Goal: Task Accomplishment & Management: Complete application form

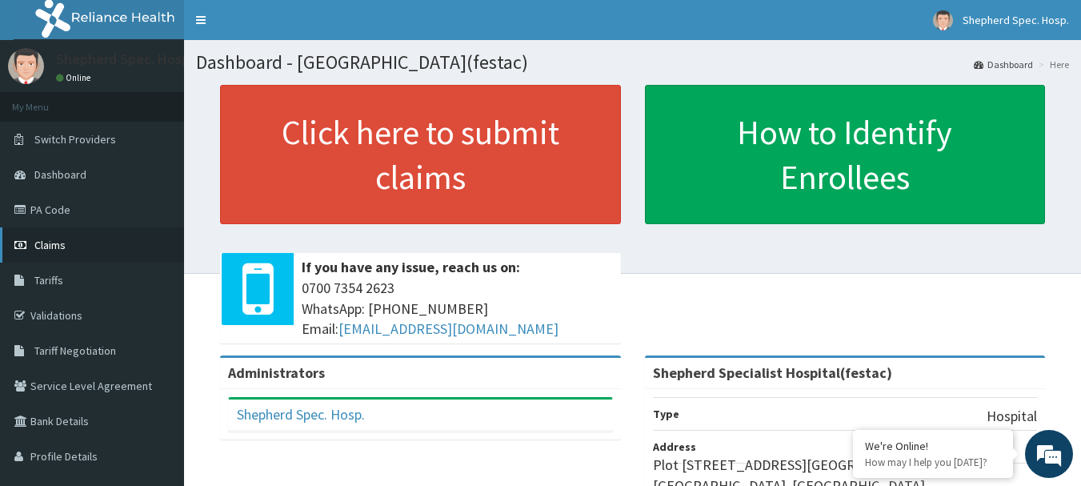
click at [84, 247] on link "Claims" at bounding box center [92, 244] width 184 height 35
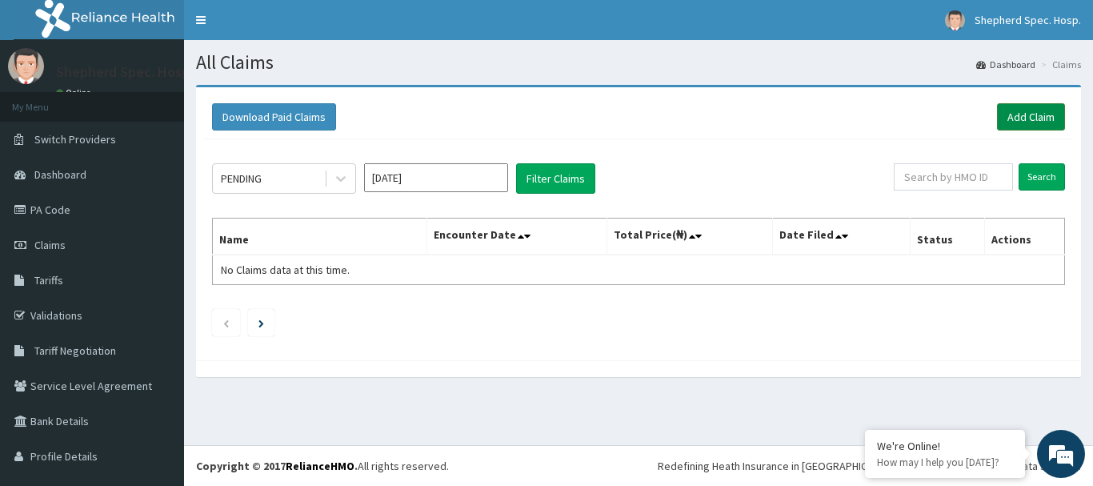
click at [1023, 112] on link "Add Claim" at bounding box center [1031, 116] width 68 height 27
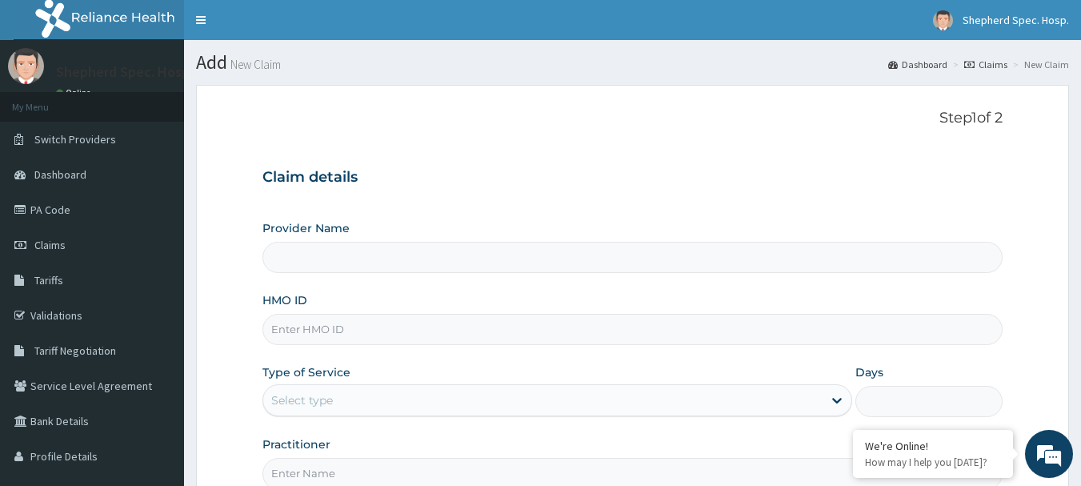
click at [284, 328] on input "HMO ID" at bounding box center [633, 329] width 741 height 31
type input "Shepherd Specialist Hospital(festac)"
paste input "LAI/10016/A"
type input "LAI/10016/A"
click at [426, 181] on h3 "Claim details" at bounding box center [633, 178] width 741 height 18
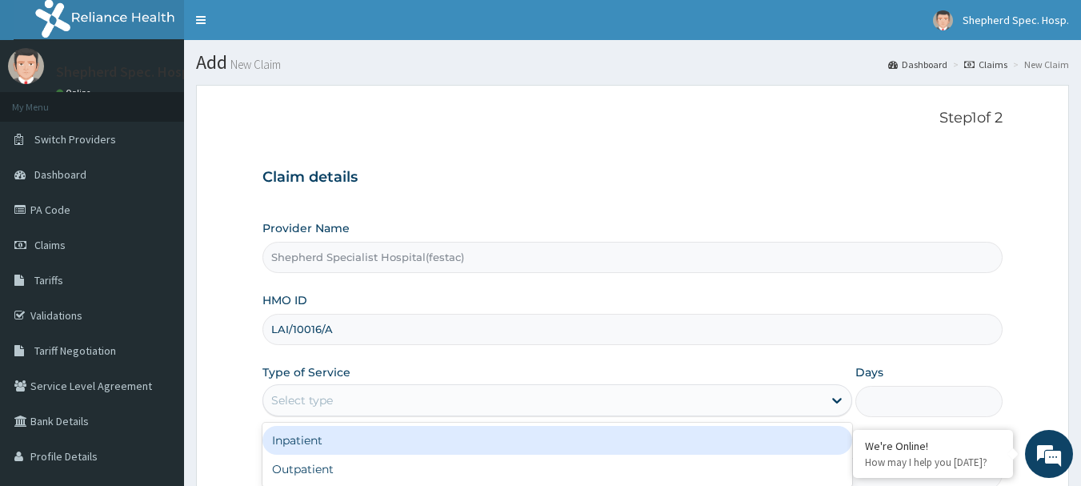
click at [384, 403] on div "Select type" at bounding box center [543, 400] width 560 height 26
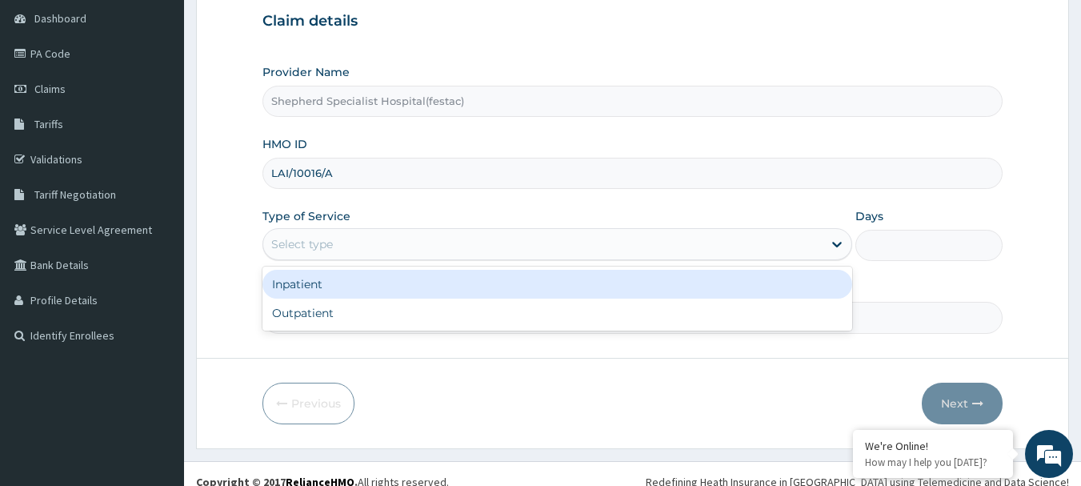
scroll to position [172, 0]
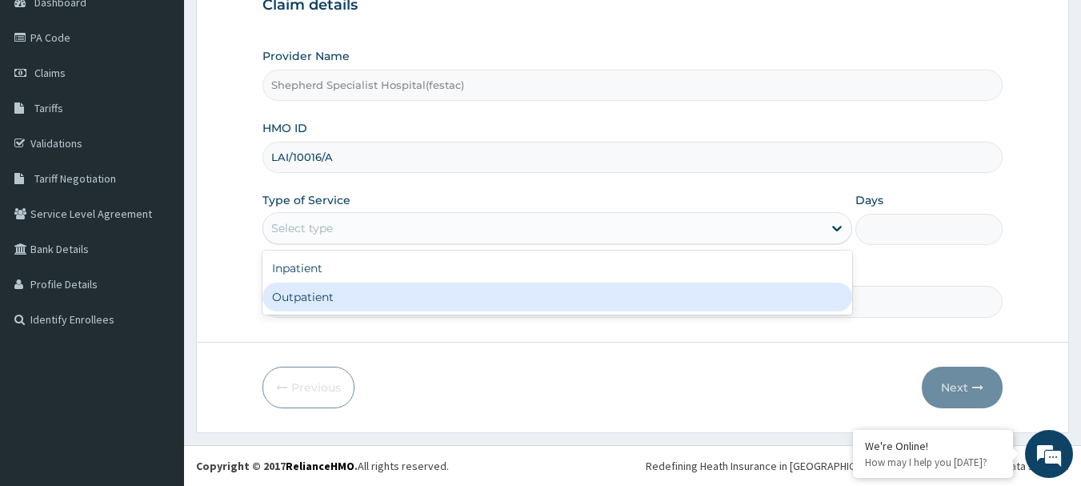
click at [468, 311] on div "Outpatient" at bounding box center [558, 297] width 590 height 29
type input "1"
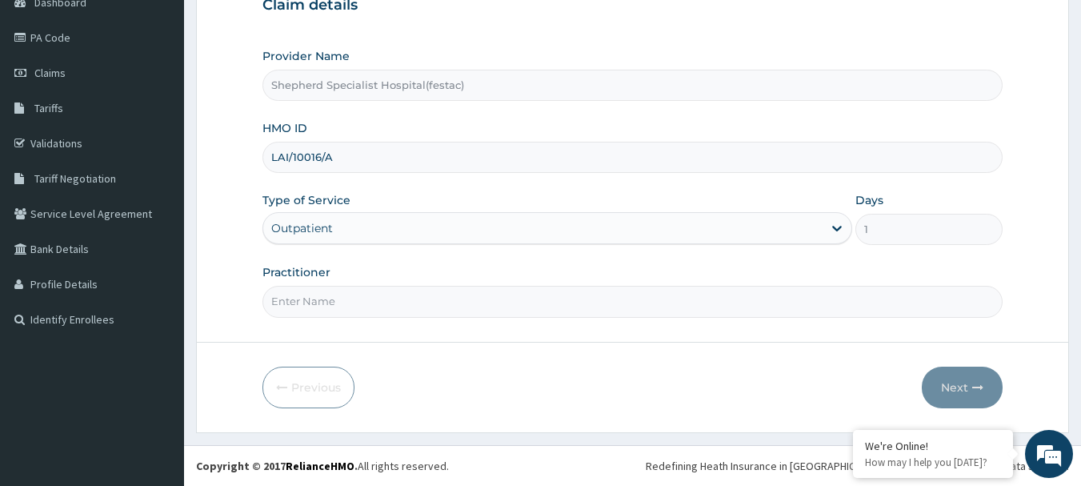
click at [464, 294] on input "Practitioner" at bounding box center [633, 301] width 741 height 31
type input "d"
type input "DR [PERSON_NAME]"
click at [961, 392] on button "Next" at bounding box center [962, 388] width 81 height 42
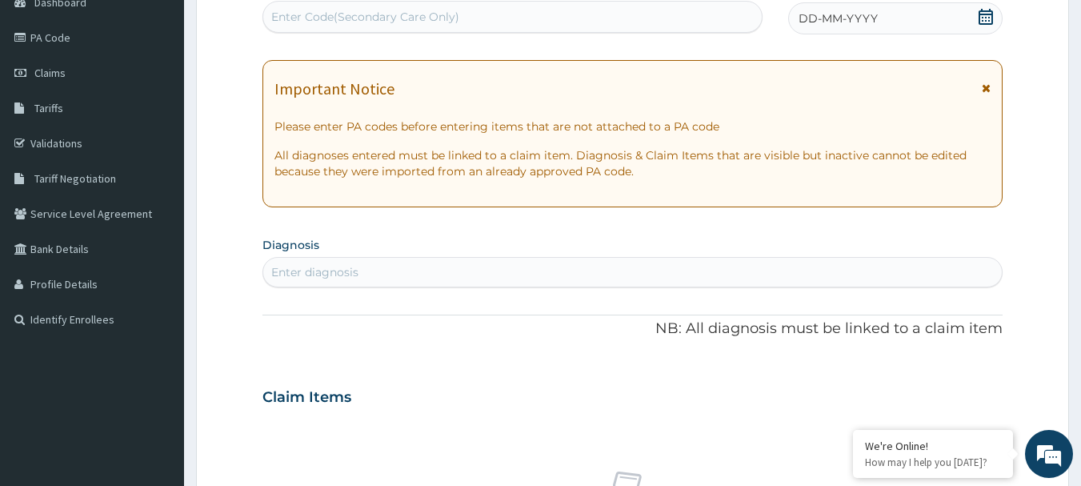
click at [982, 19] on icon at bounding box center [986, 17] width 16 height 16
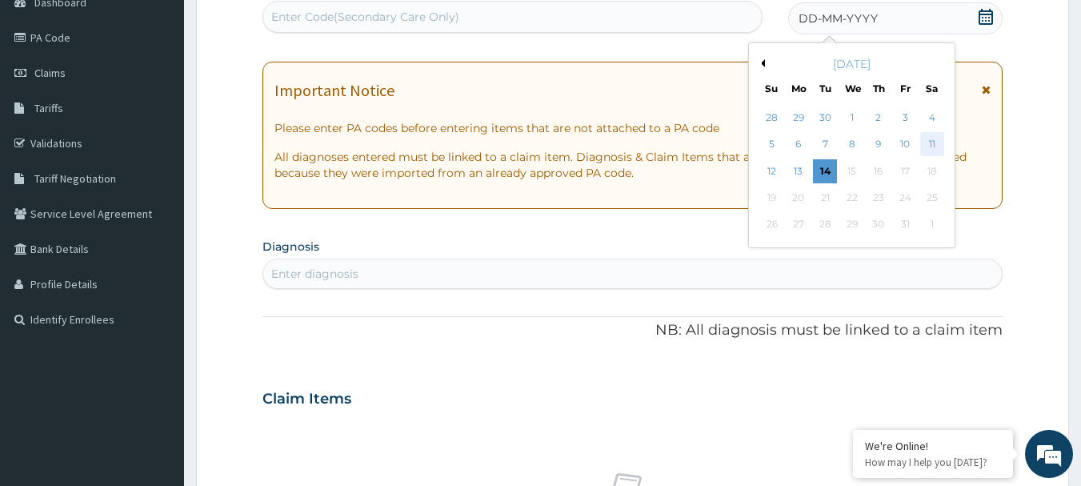
click at [929, 142] on div "11" at bounding box center [933, 145] width 24 height 24
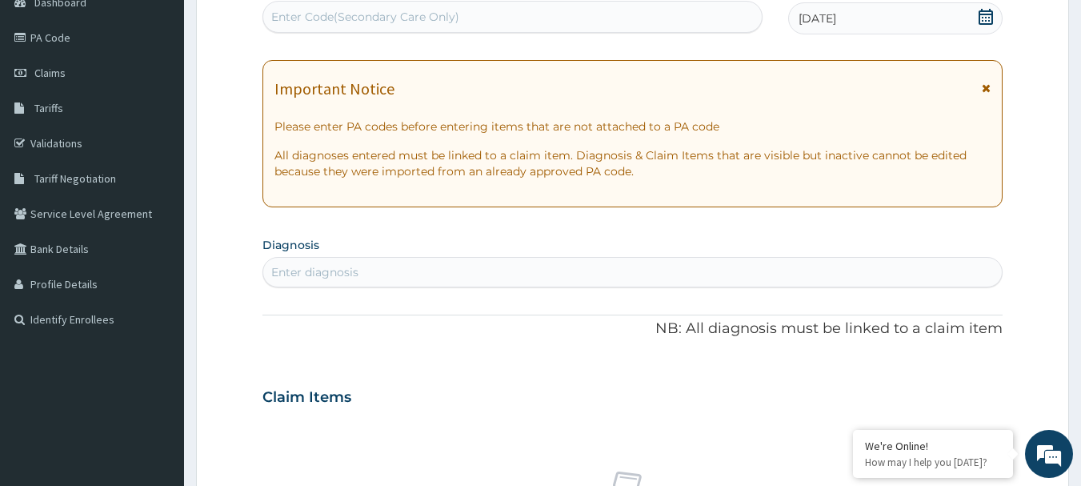
click at [383, 275] on div "Enter diagnosis" at bounding box center [633, 272] width 740 height 26
type input "falciparum"
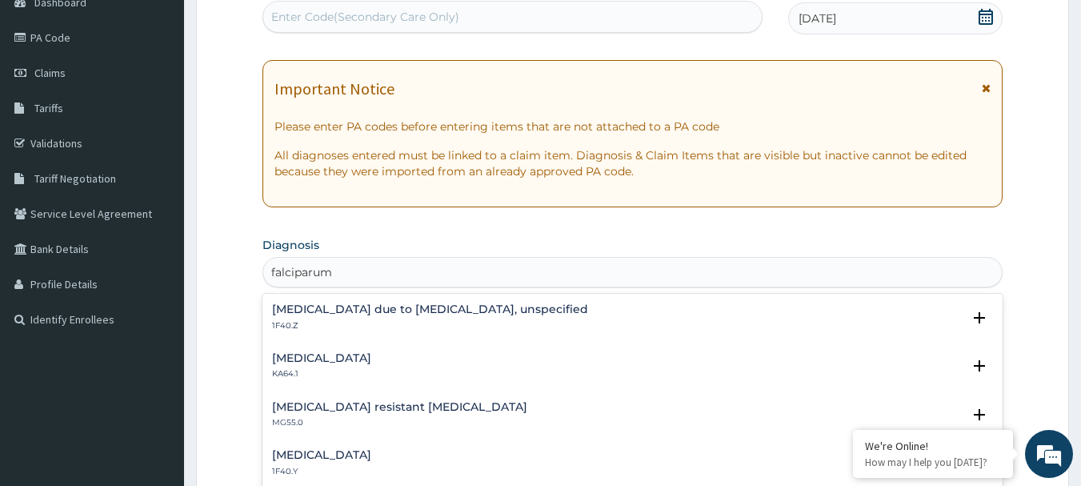
click at [371, 456] on h4 "Other severe and complicated Plasmodium falciparum malaria" at bounding box center [321, 455] width 99 height 12
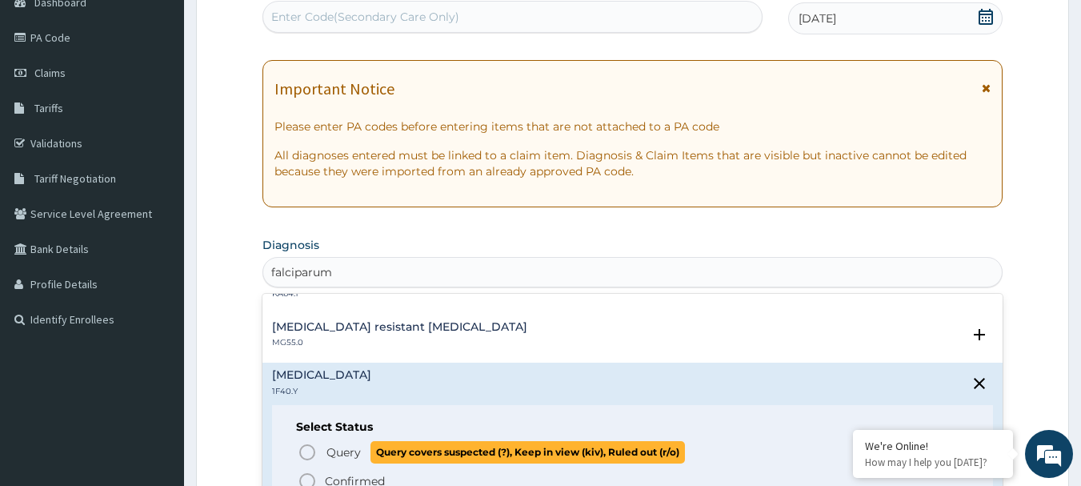
scroll to position [110, 0]
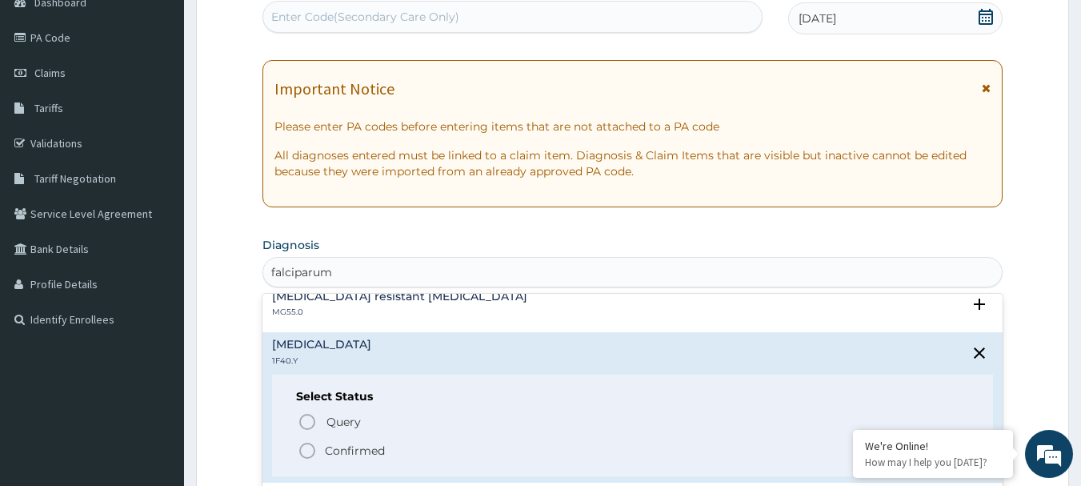
click at [313, 456] on icon "status option filled" at bounding box center [307, 450] width 19 height 19
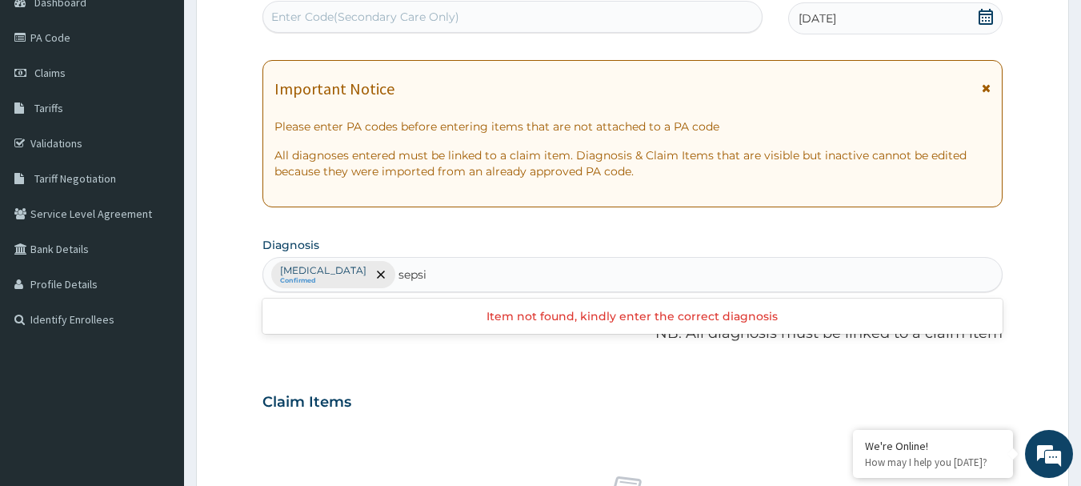
type input "sepsis"
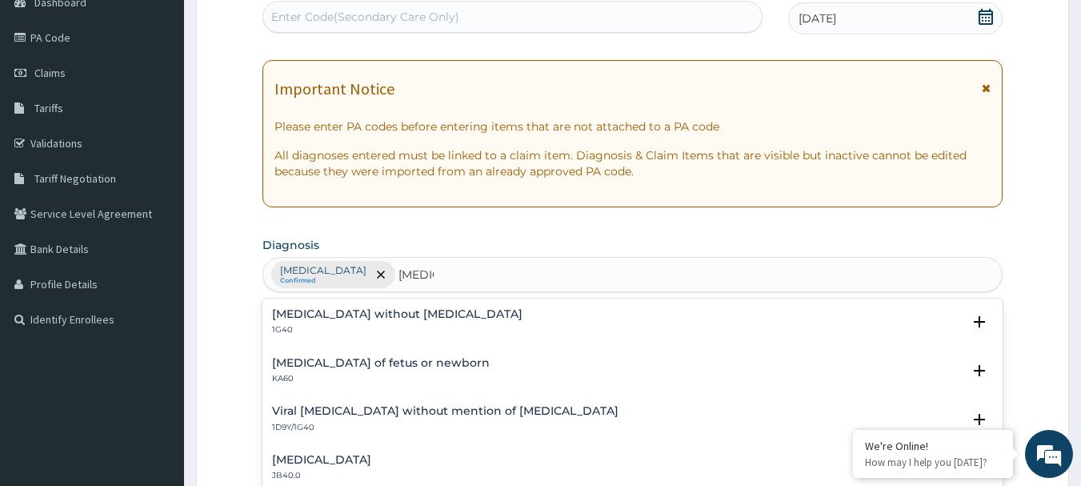
click at [453, 412] on h4 "Viral sepsis without mention of septic shock" at bounding box center [445, 411] width 347 height 12
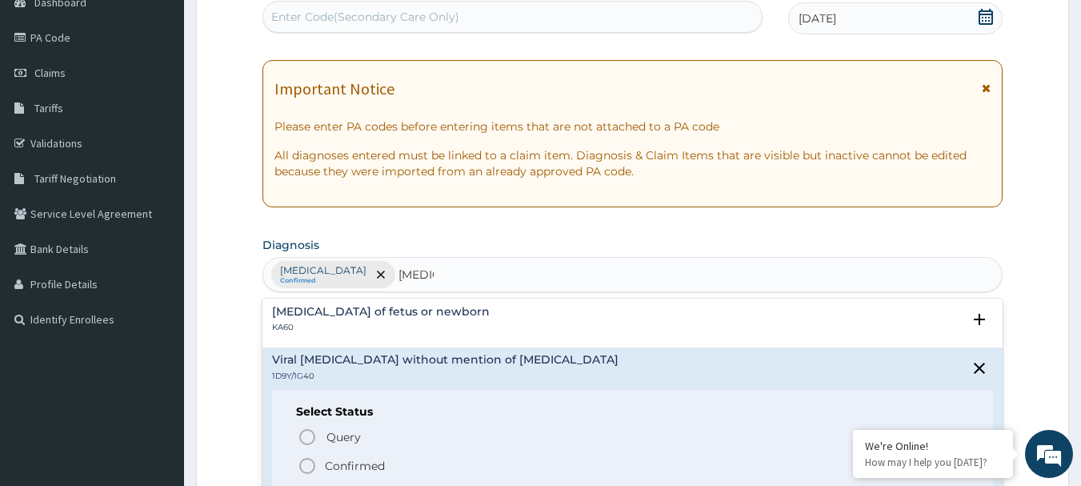
scroll to position [160, 0]
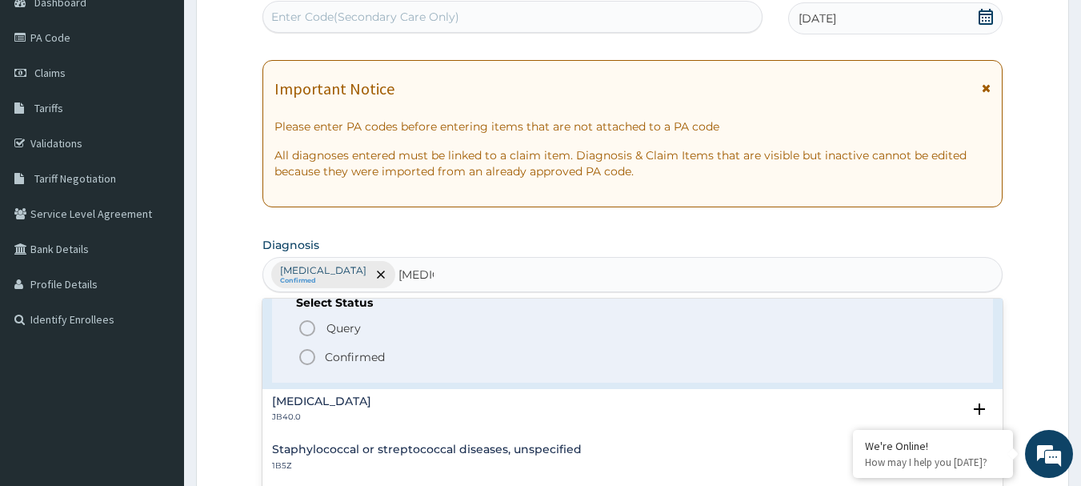
click at [311, 362] on icon "status option filled" at bounding box center [307, 356] width 19 height 19
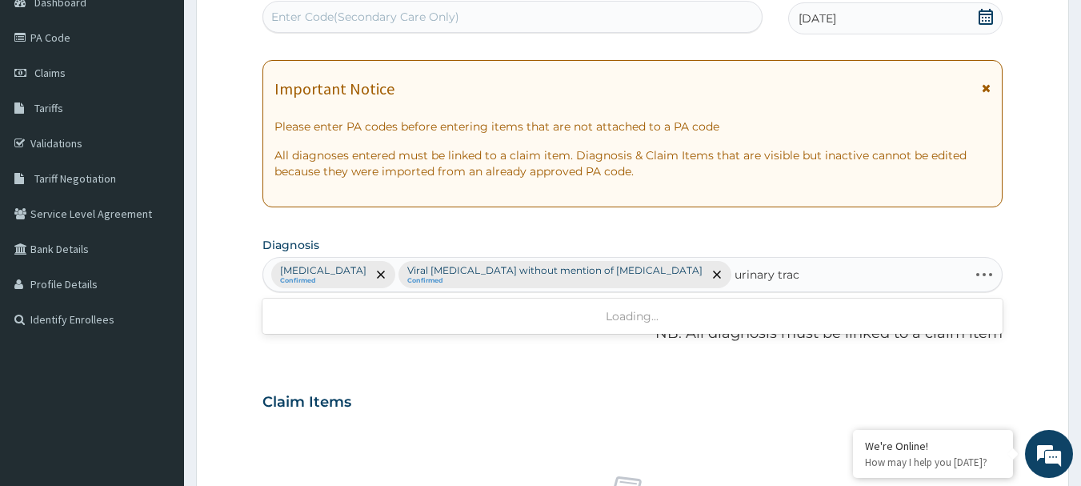
type input "urinary tract"
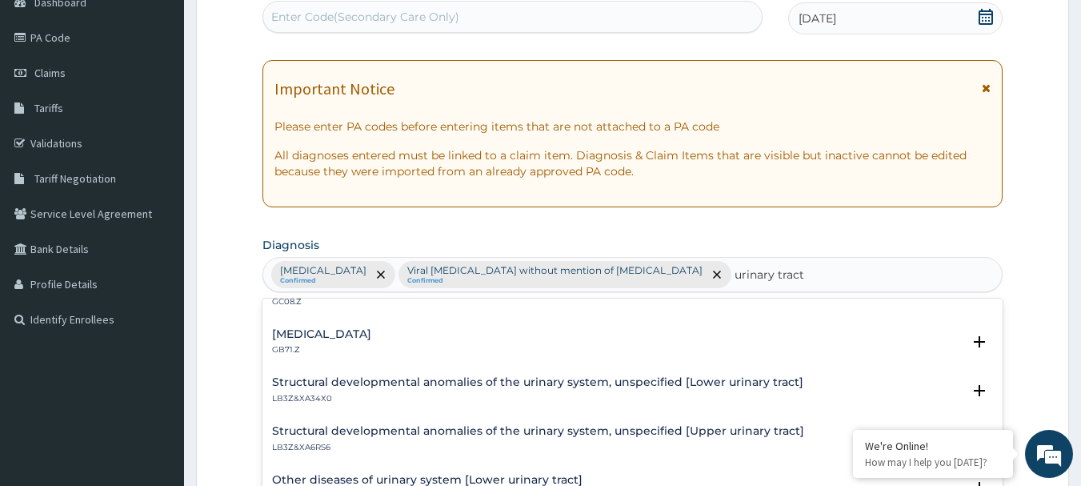
scroll to position [240, 0]
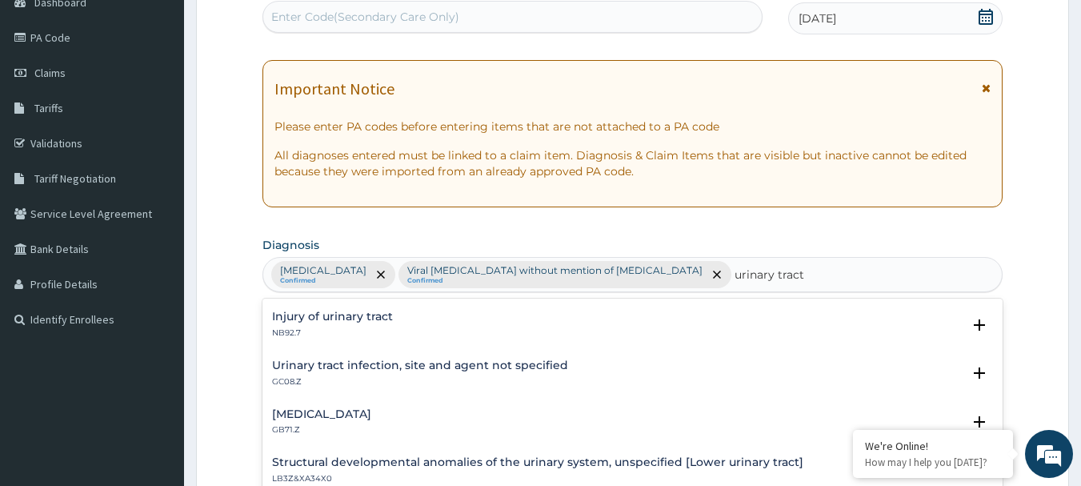
click at [520, 369] on h4 "Urinary tract infection, site and agent not specified" at bounding box center [420, 365] width 296 height 12
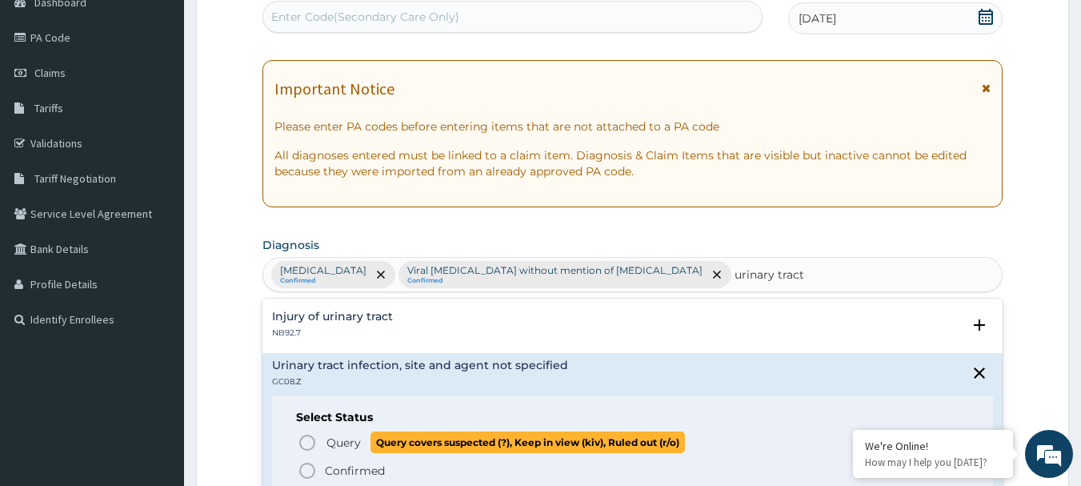
drag, startPoint x: 303, startPoint y: 434, endPoint x: 573, endPoint y: 399, distance: 272.7
click at [303, 434] on icon "status option query" at bounding box center [307, 442] width 19 height 19
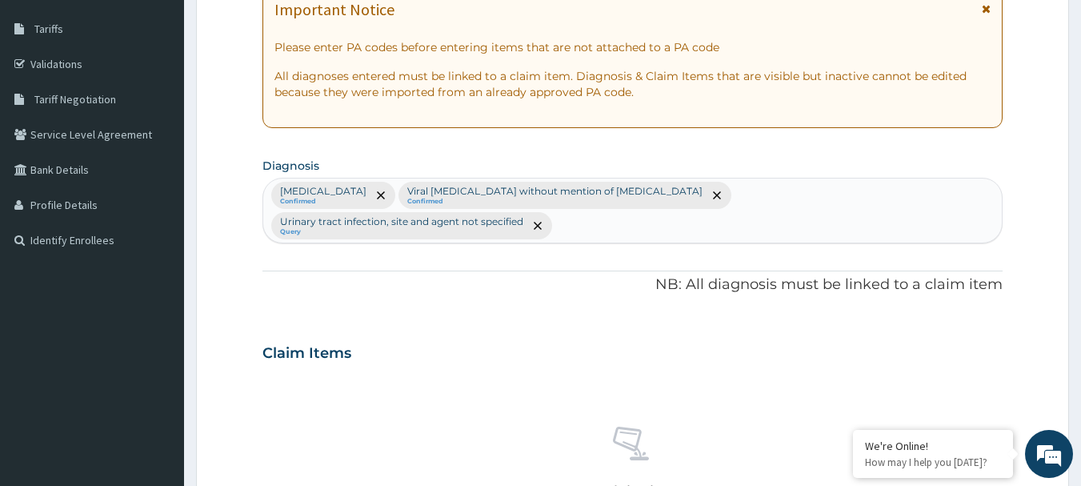
scroll to position [572, 0]
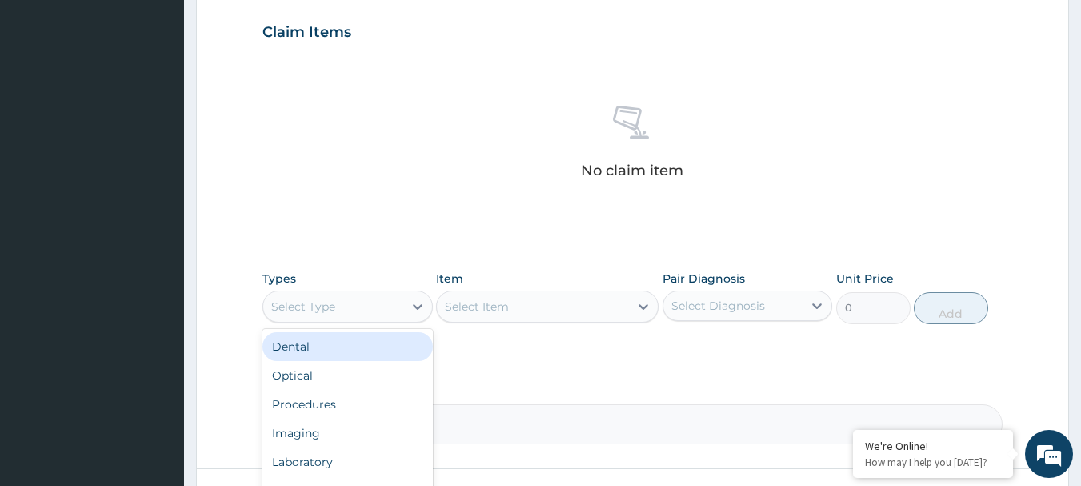
click at [367, 303] on div "Select Type" at bounding box center [333, 307] width 140 height 26
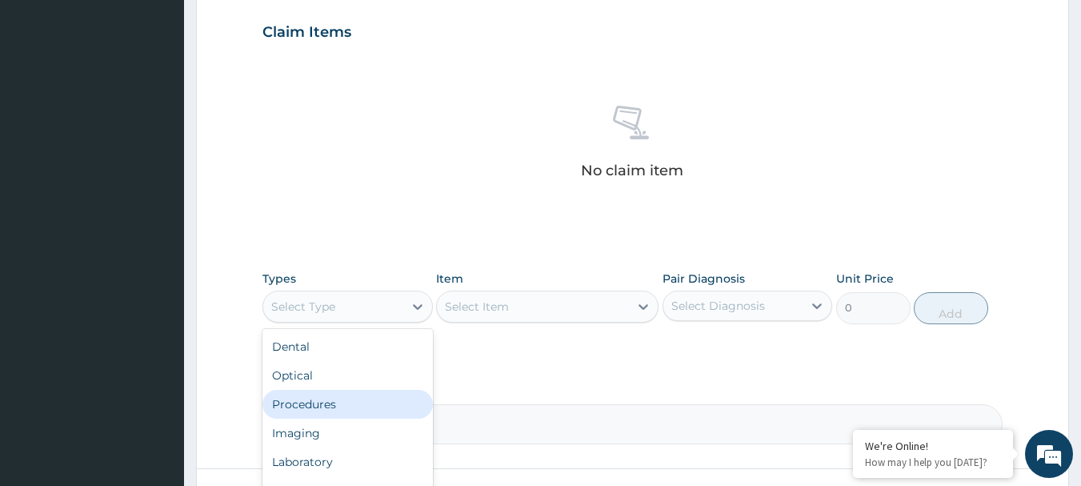
click at [337, 407] on div "Procedures" at bounding box center [348, 404] width 170 height 29
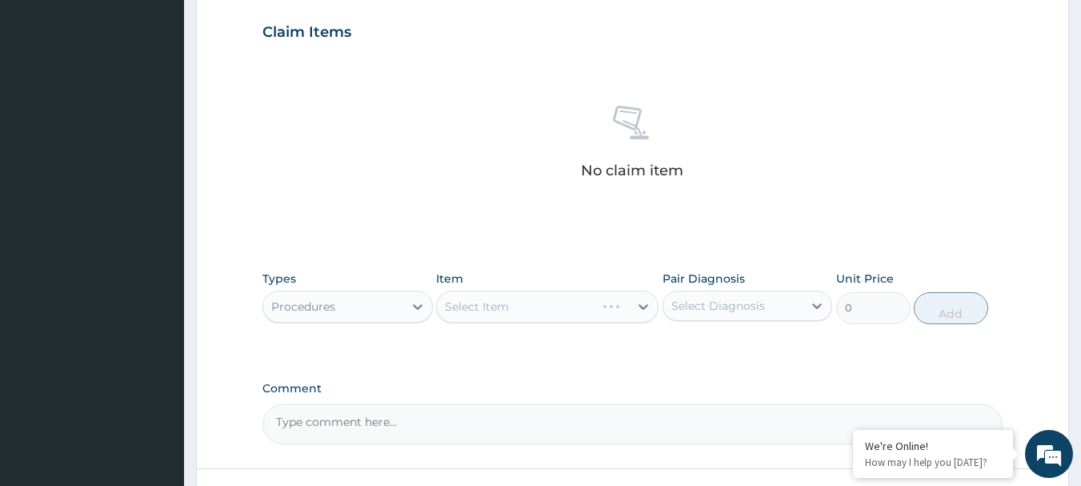
click at [685, 169] on div "No claim item" at bounding box center [633, 145] width 741 height 184
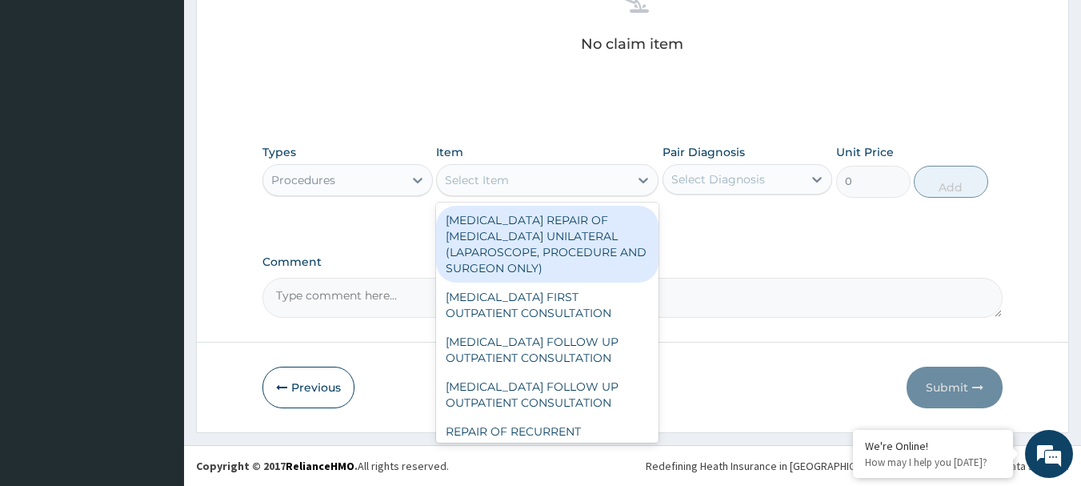
click at [519, 168] on div "Select Item" at bounding box center [533, 180] width 192 height 26
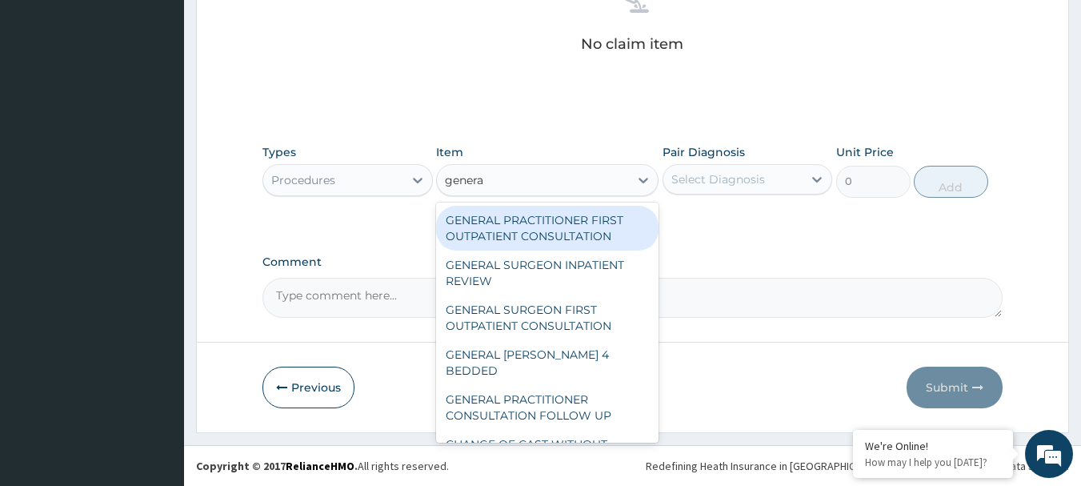
type input "general"
click at [552, 219] on div "GENERAL PRACTITIONER FIRST OUTPATIENT CONSULTATION" at bounding box center [547, 228] width 223 height 45
type input "4500"
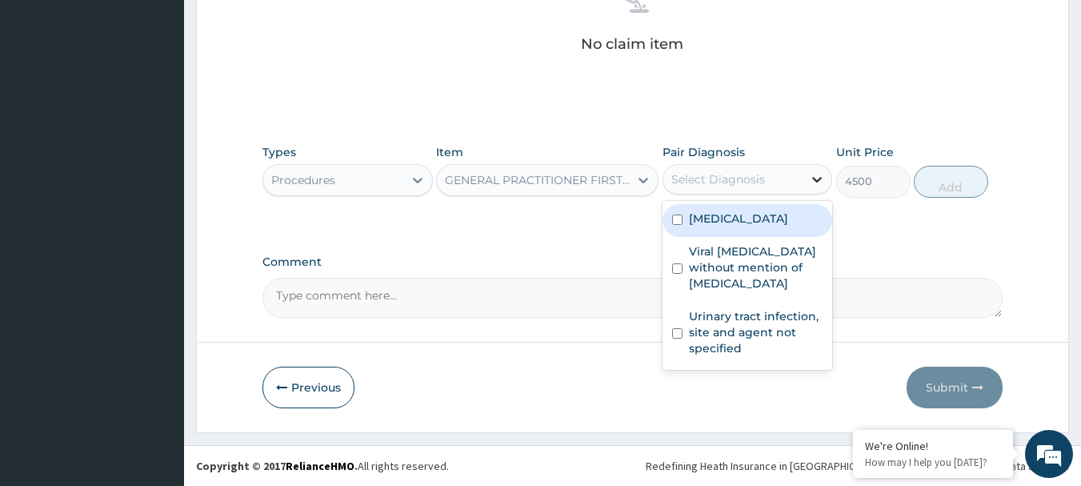
click at [820, 187] on icon at bounding box center [817, 179] width 16 height 16
click at [708, 227] on label "Other severe and complicated Plasmodium falciparum malaria" at bounding box center [738, 219] width 99 height 16
checkbox input "true"
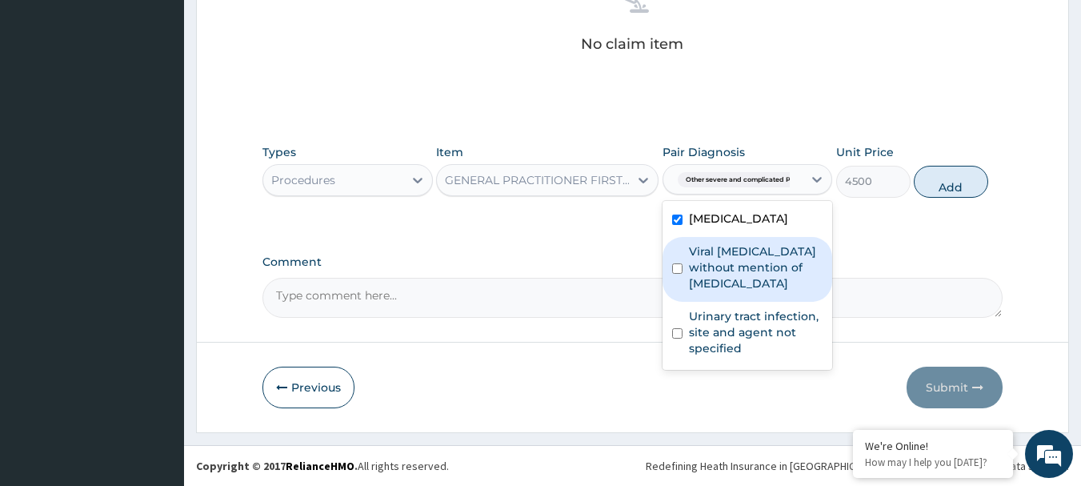
drag, startPoint x: 720, startPoint y: 302, endPoint x: 727, endPoint y: 314, distance: 13.6
click at [724, 291] on label "Viral sepsis without mention of septic shock" at bounding box center [756, 267] width 134 height 48
checkbox input "true"
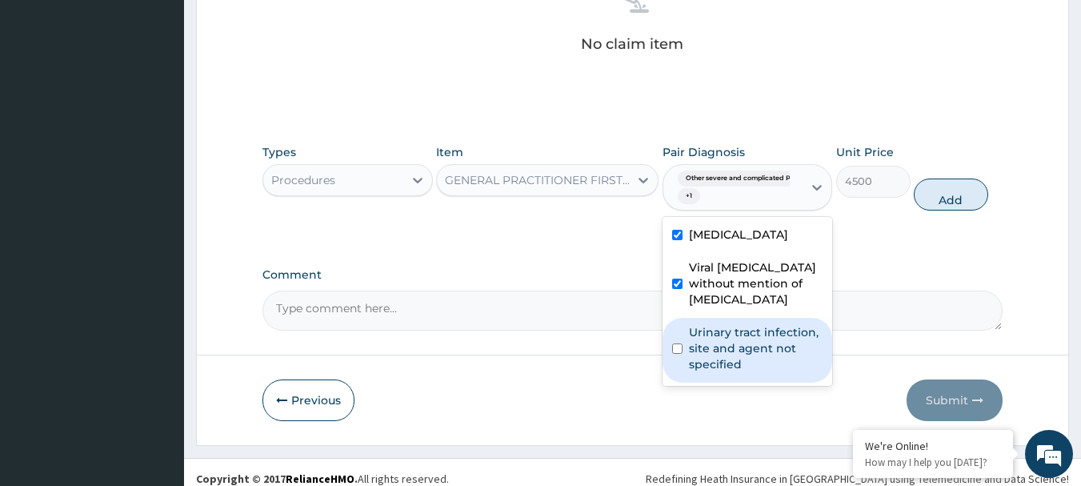
click at [717, 368] on div "Urinary tract infection, site and agent not specified" at bounding box center [748, 350] width 170 height 65
checkbox input "true"
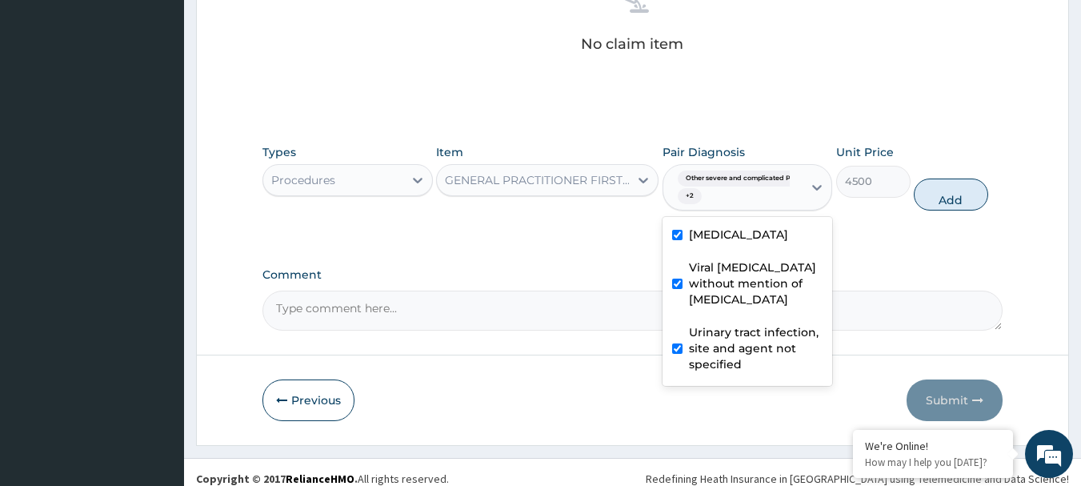
click at [934, 211] on div "Types Procedures Item GENERAL PRACTITIONER FIRST OUTPATIENT CONSULTATION Pair D…" at bounding box center [633, 177] width 741 height 82
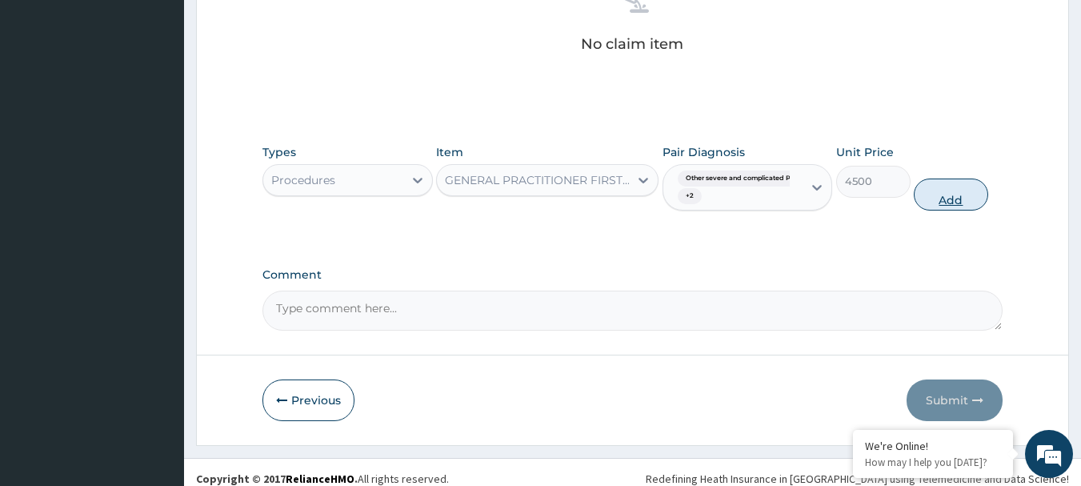
click at [952, 205] on button "Add" at bounding box center [951, 195] width 74 height 32
type input "0"
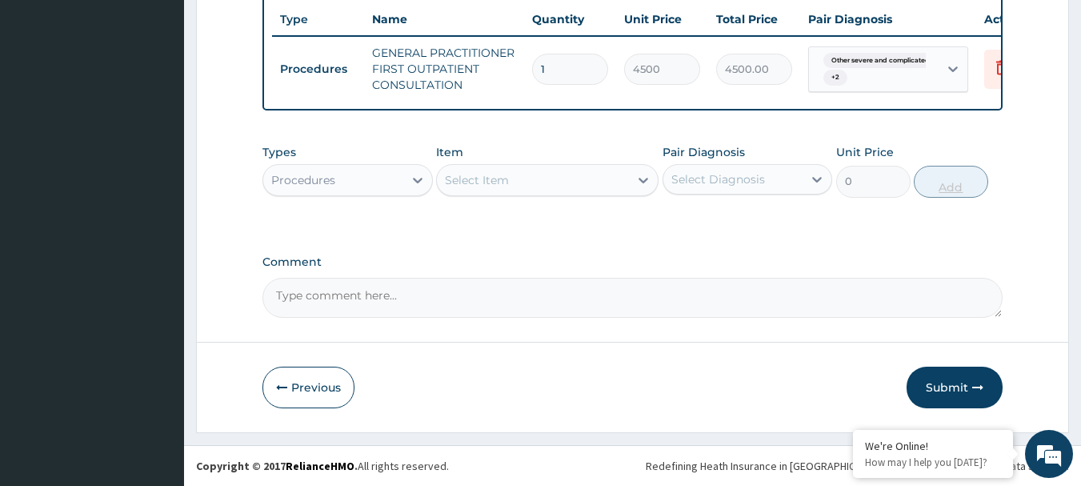
scroll to position [644, 0]
click at [527, 186] on div "Select Item" at bounding box center [533, 180] width 192 height 26
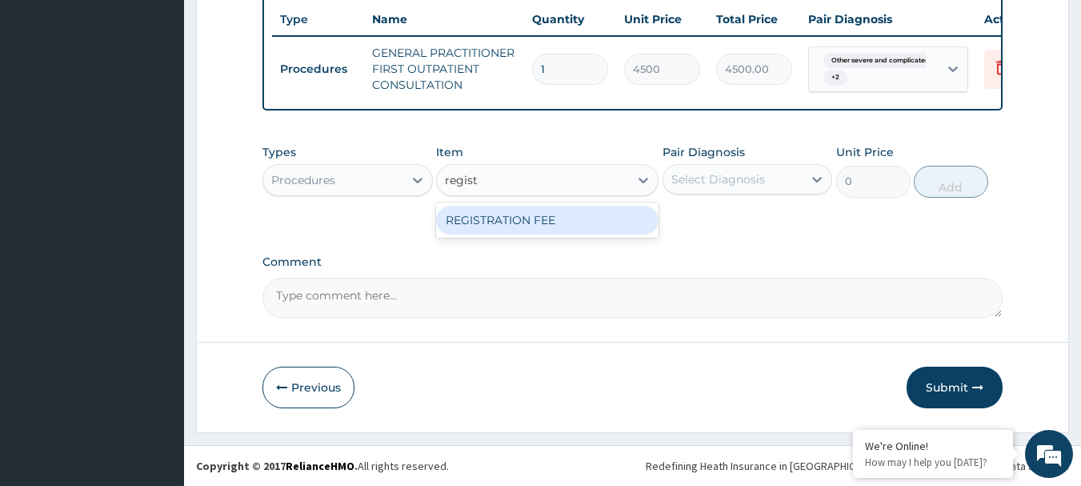
type input "registr"
click at [523, 213] on div "REGISTRATION FEE" at bounding box center [547, 220] width 223 height 29
type input "3000"
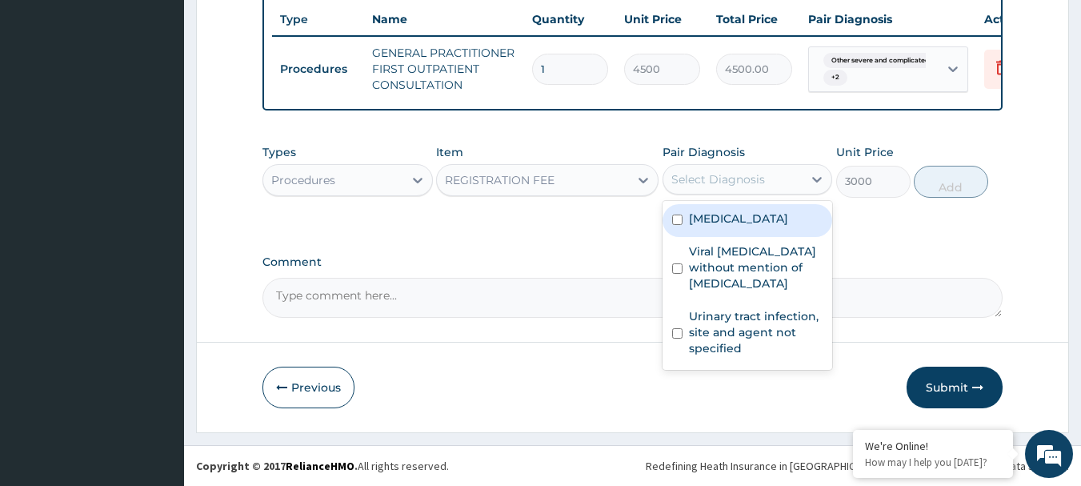
click at [770, 182] on div "Select Diagnosis" at bounding box center [734, 179] width 140 height 26
click at [738, 227] on label "Other severe and complicated Plasmodium falciparum malaria" at bounding box center [738, 219] width 99 height 16
checkbox input "true"
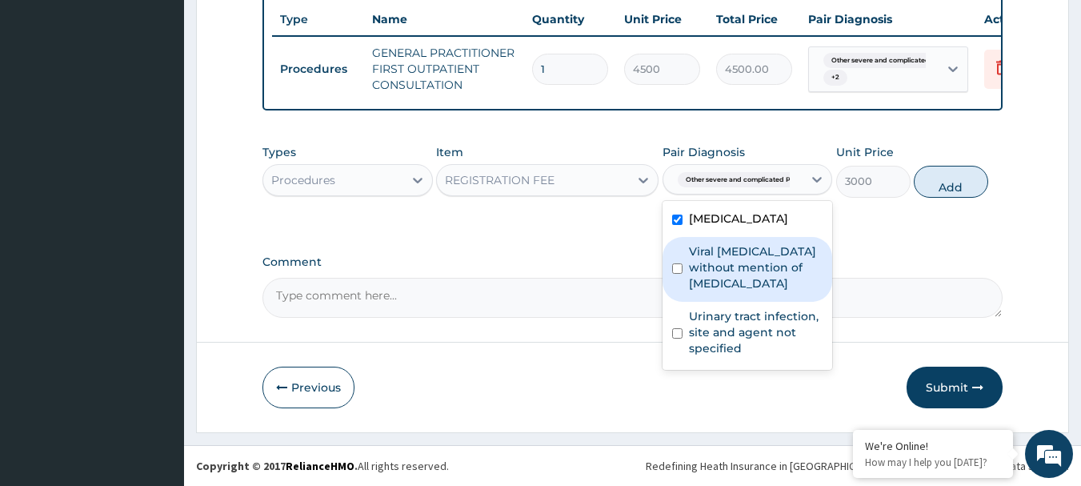
click at [730, 291] on label "Viral sepsis without mention of septic shock" at bounding box center [756, 267] width 134 height 48
checkbox input "true"
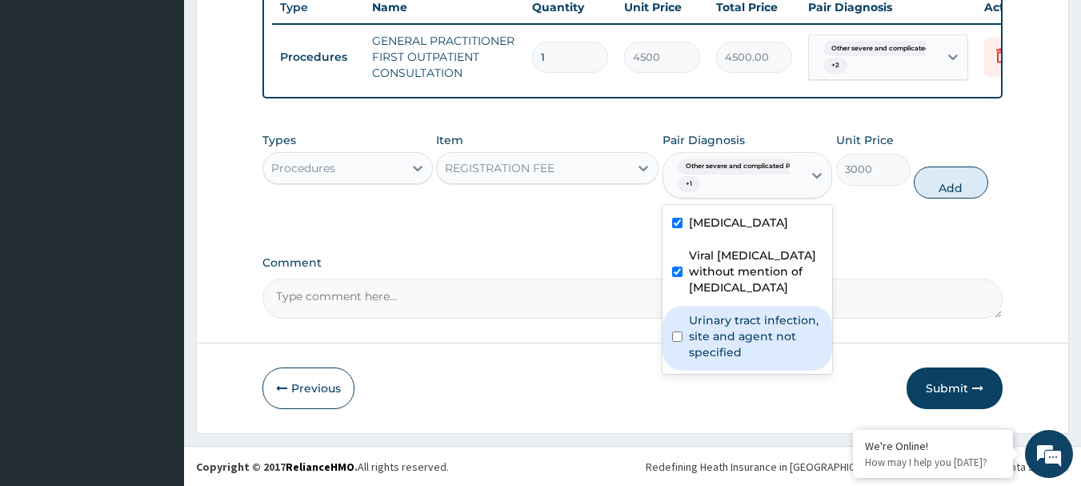
click at [740, 360] on label "Urinary tract infection, site and agent not specified" at bounding box center [756, 336] width 134 height 48
checkbox input "true"
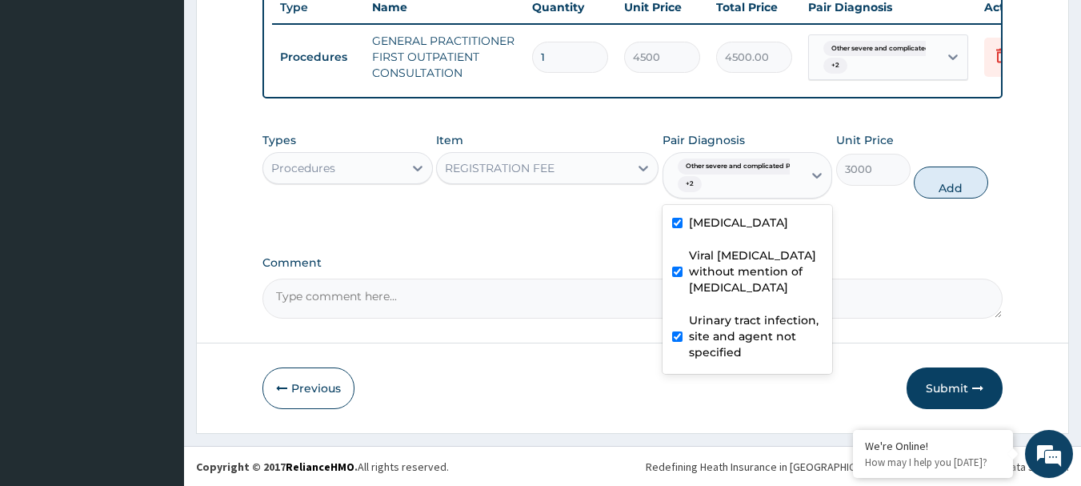
click at [938, 207] on div "Types Procedures Item REGISTRATION FEE Pair Diagnosis option Urinary tract infe…" at bounding box center [633, 165] width 741 height 82
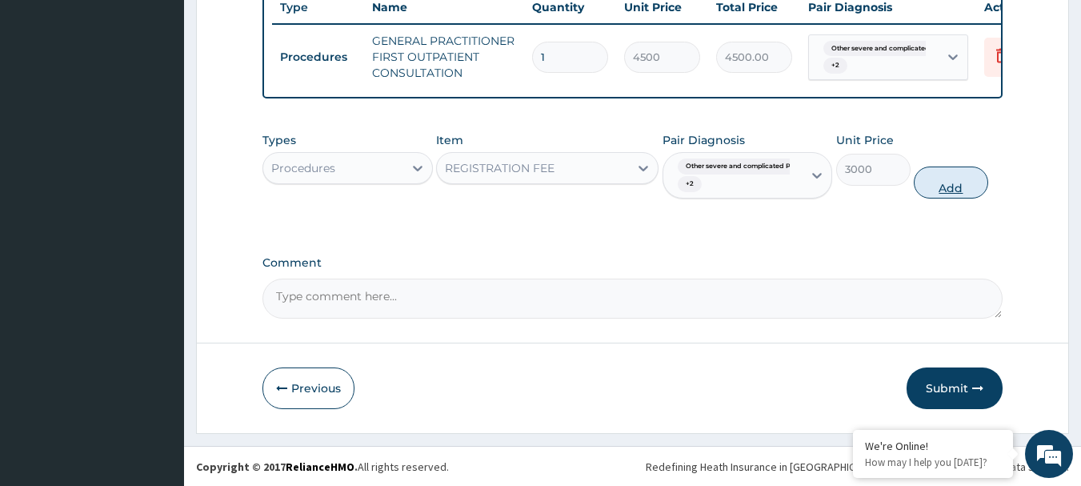
click at [941, 199] on button "Add" at bounding box center [951, 182] width 74 height 32
type input "0"
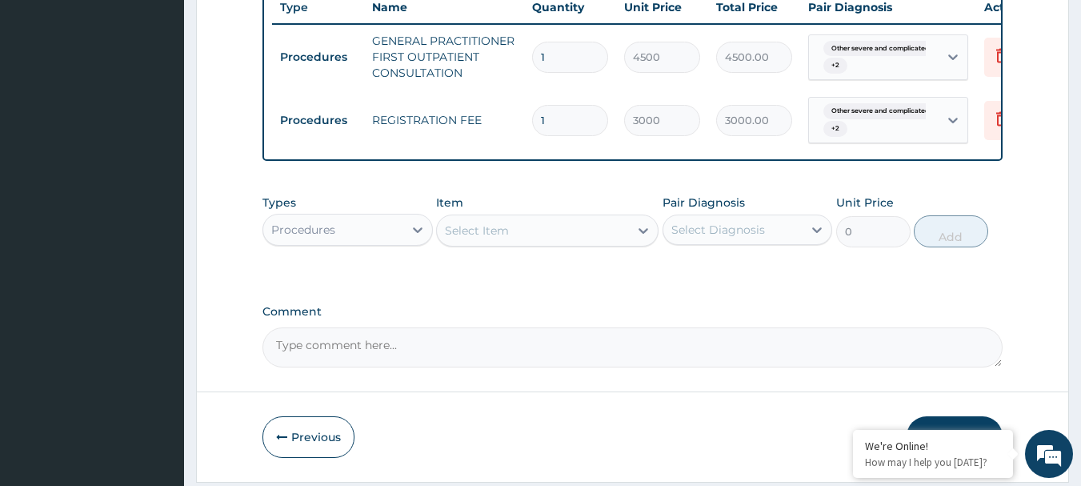
click at [380, 239] on div "Procedures" at bounding box center [333, 230] width 140 height 26
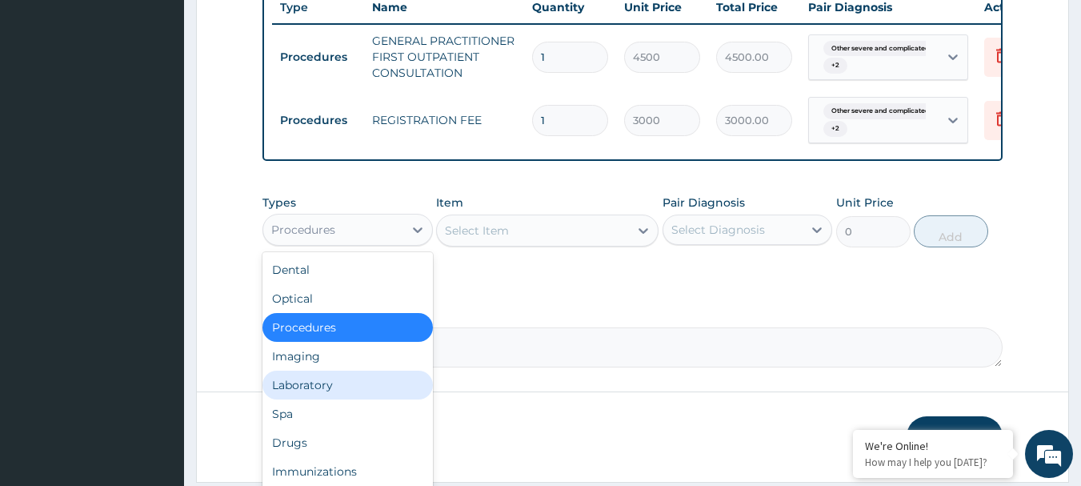
click at [336, 390] on div "Laboratory" at bounding box center [348, 385] width 170 height 29
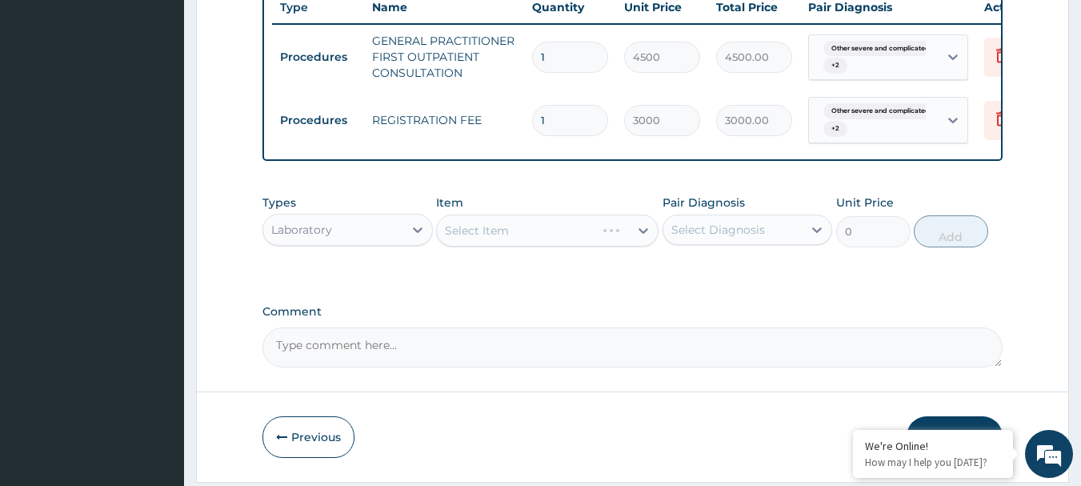
click at [560, 247] on div "Item Select Item" at bounding box center [547, 221] width 223 height 53
click at [557, 247] on div "Item Select Item" at bounding box center [547, 221] width 223 height 53
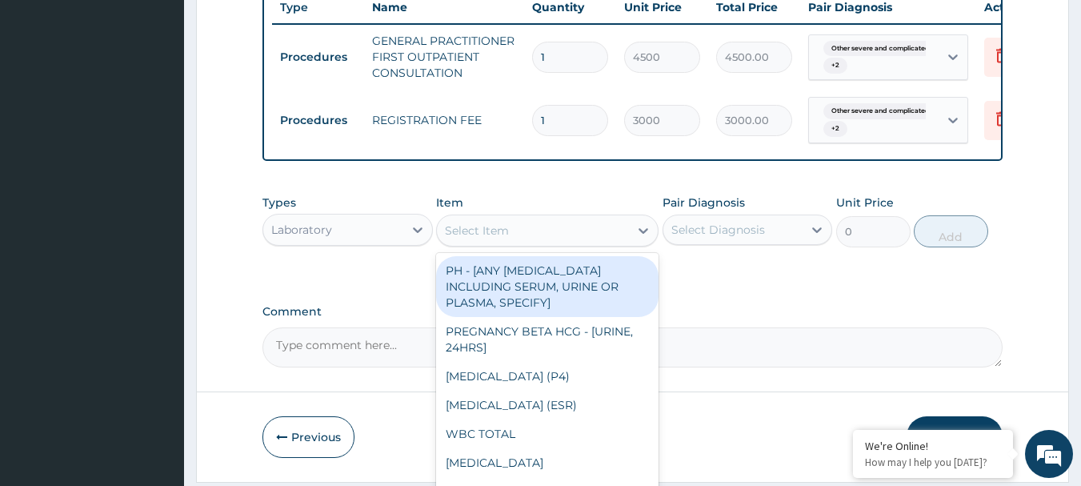
click at [554, 243] on div "Select Item" at bounding box center [533, 231] width 192 height 26
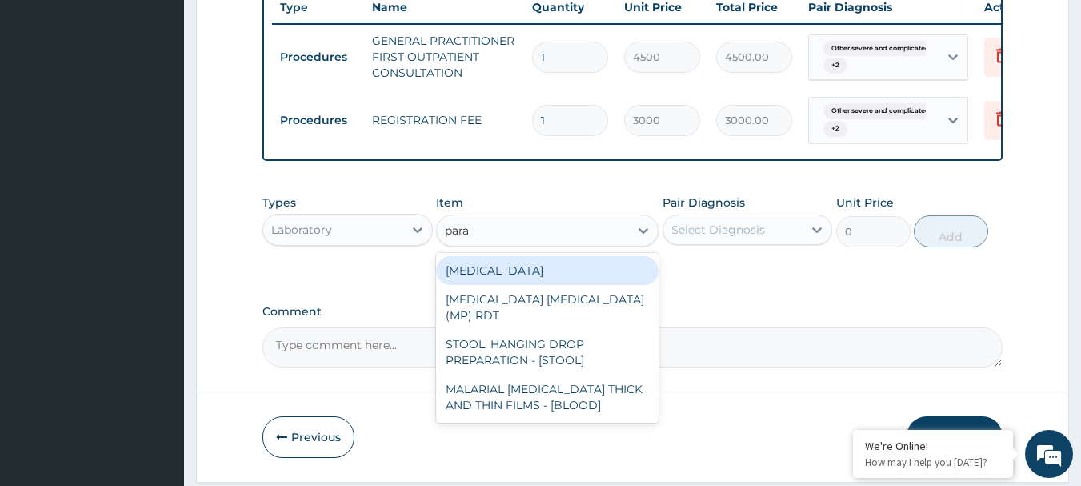
type input "paras"
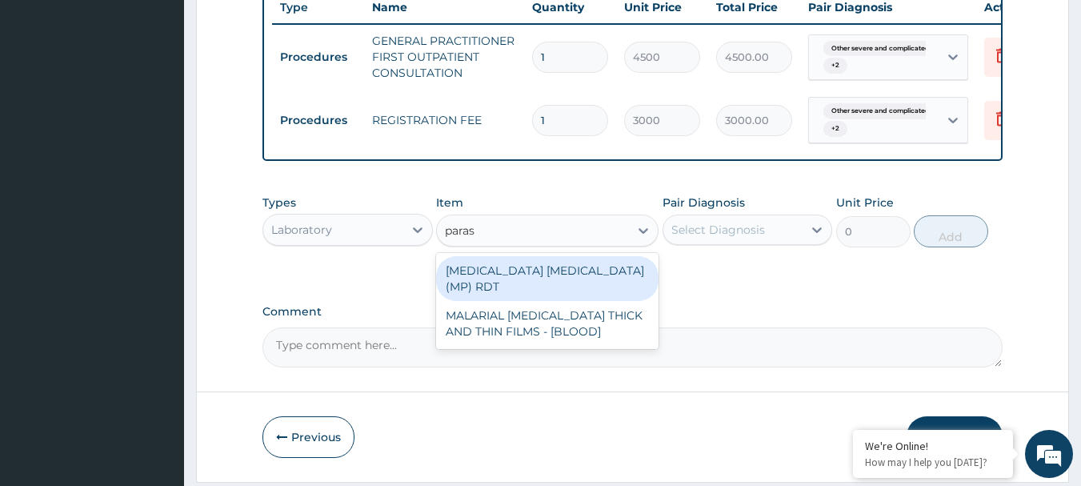
click at [520, 283] on div "MALARIA PARASITE (MP) RDT" at bounding box center [547, 278] width 223 height 45
type input "2400"
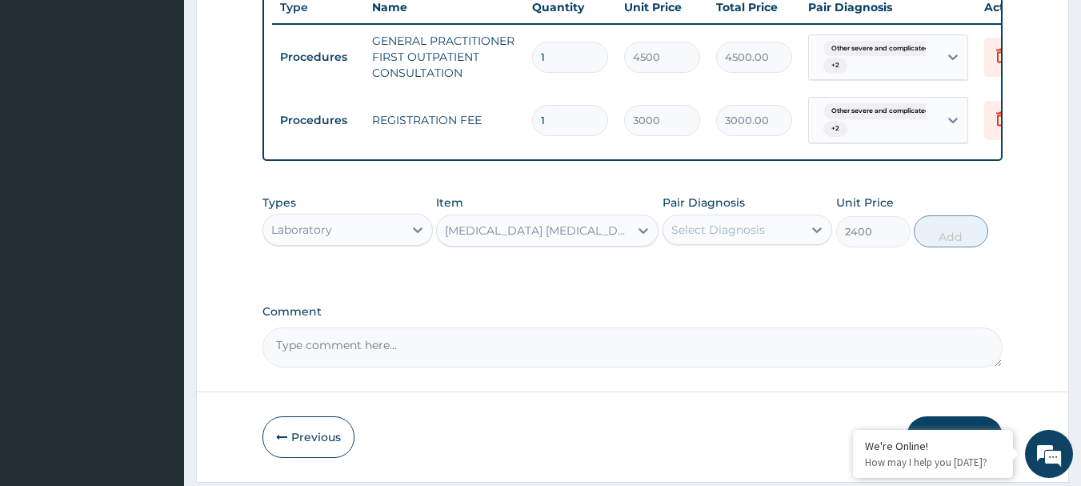
click at [792, 243] on div "Select Diagnosis" at bounding box center [734, 230] width 140 height 26
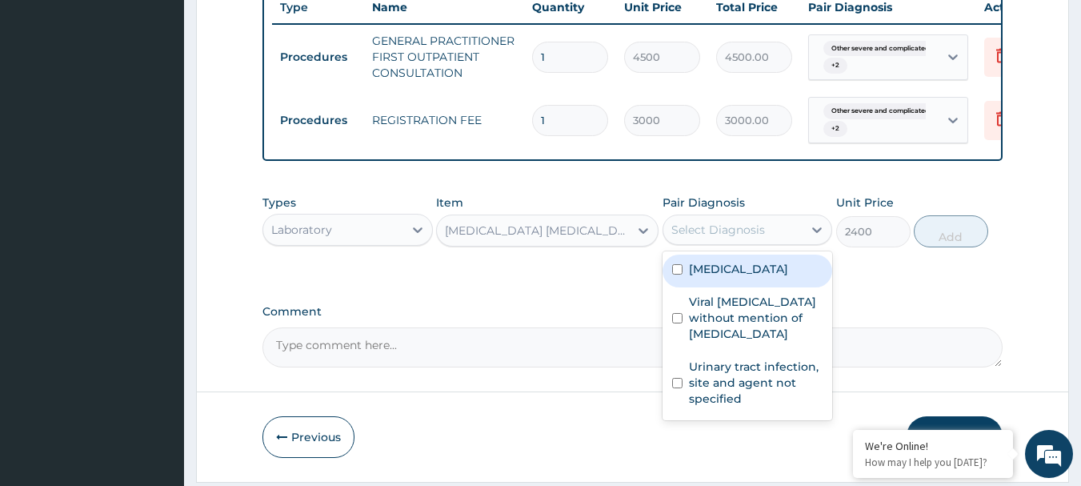
click at [759, 277] on label "Other severe and complicated Plasmodium falciparum malaria" at bounding box center [738, 269] width 99 height 16
checkbox input "true"
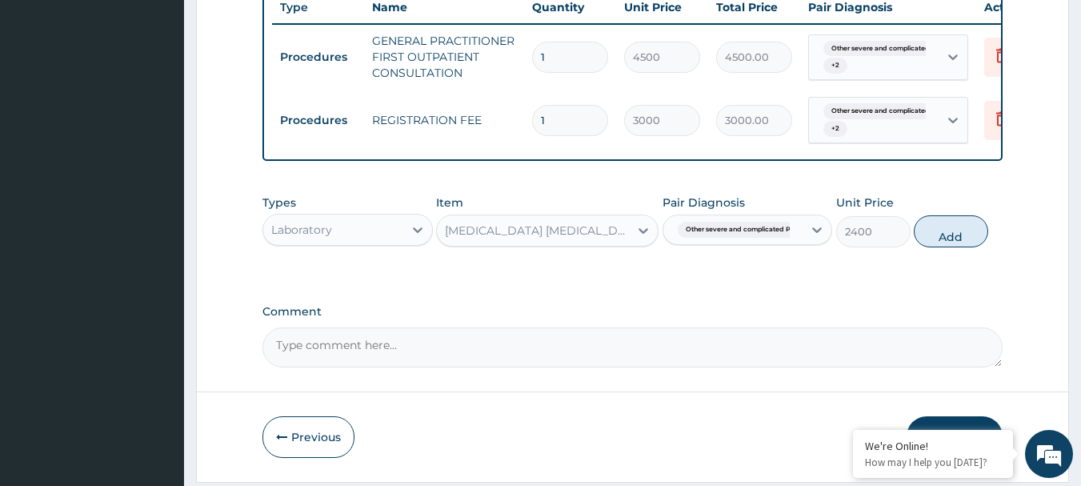
click at [965, 247] on button "Add" at bounding box center [951, 231] width 74 height 32
type input "0"
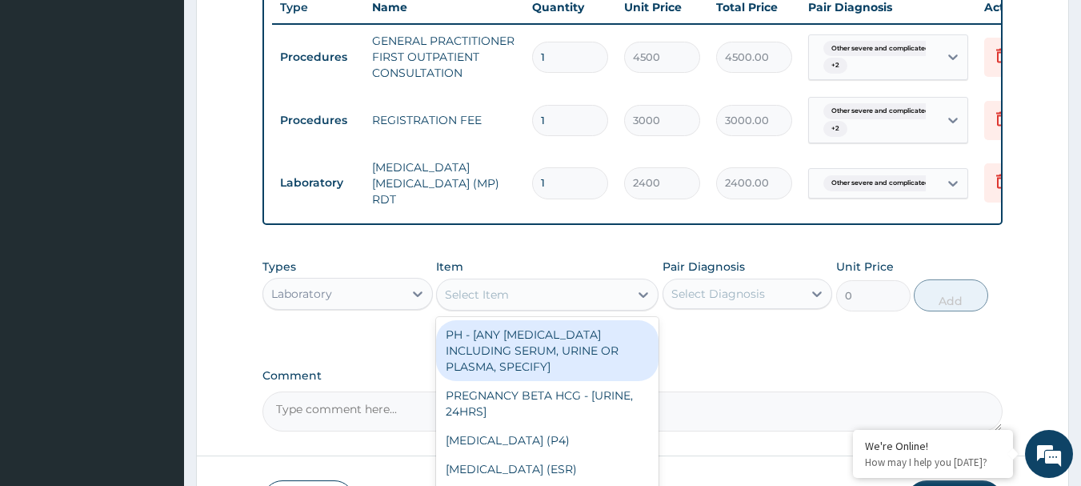
click at [576, 297] on div "Select Item" at bounding box center [533, 295] width 192 height 26
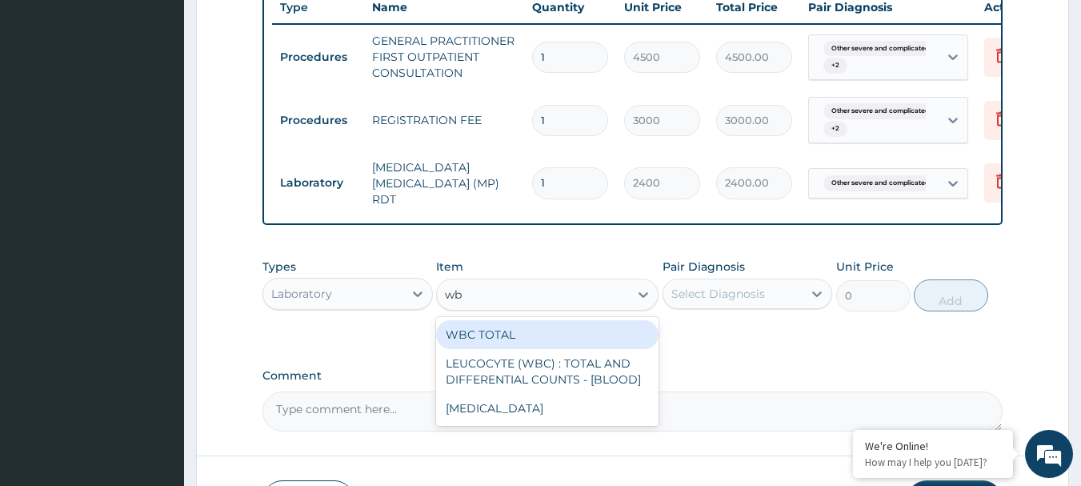
type input "wbc"
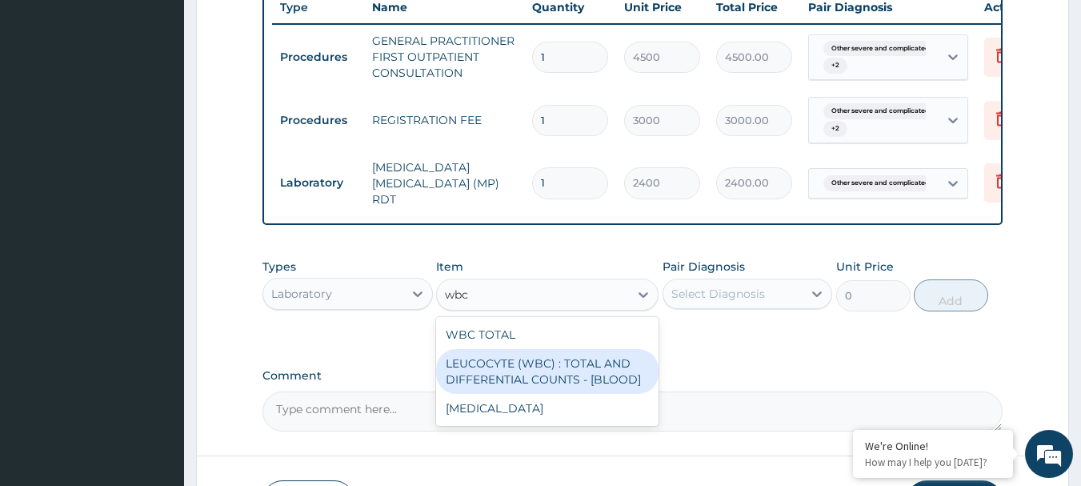
click at [568, 375] on div "LEUCOCYTE (WBC) : TOTAL AND DIFFERENTIAL COUNTS - [BLOOD]" at bounding box center [547, 371] width 223 height 45
type input "3000"
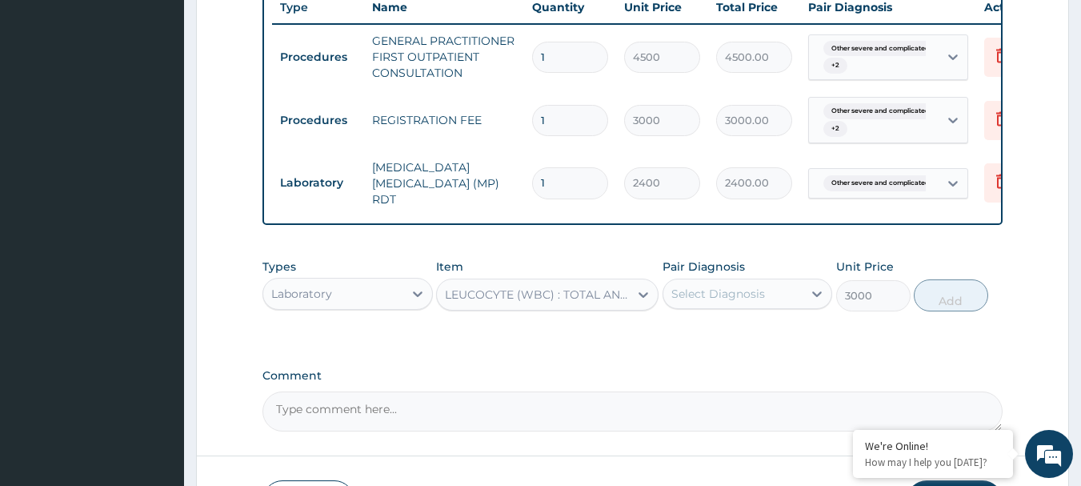
click at [737, 307] on div "Select Diagnosis" at bounding box center [734, 294] width 140 height 26
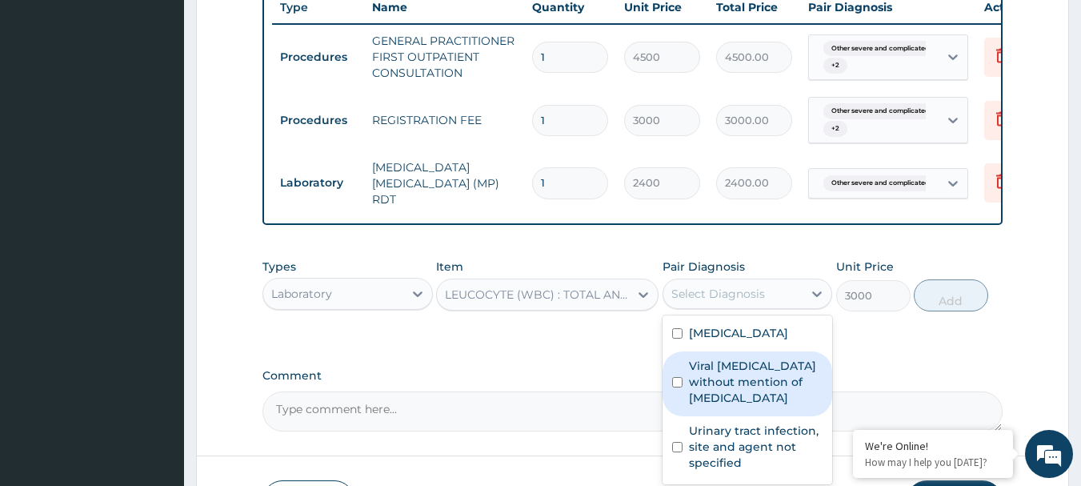
click at [732, 406] on label "Viral sepsis without mention of septic shock" at bounding box center [756, 382] width 134 height 48
checkbox input "true"
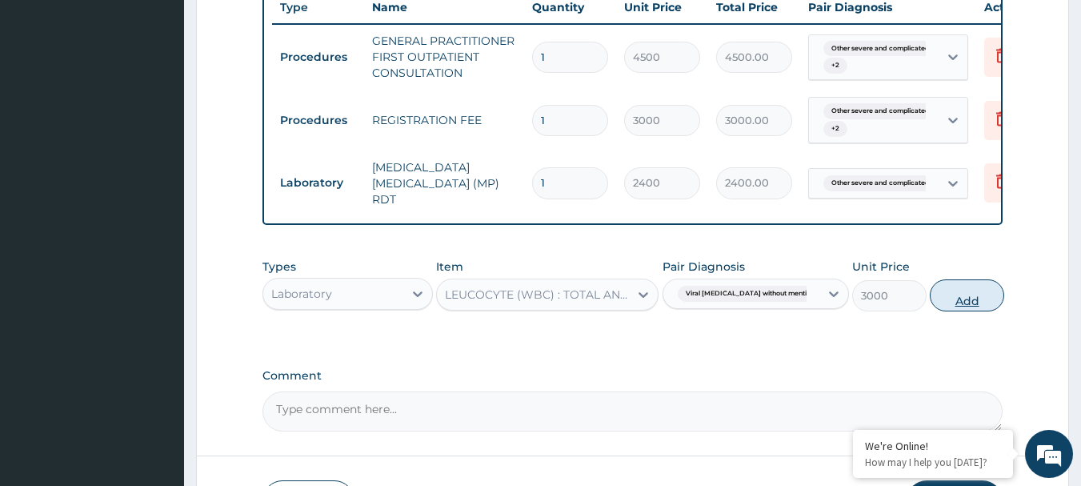
click at [958, 303] on button "Add" at bounding box center [967, 295] width 74 height 32
type input "0"
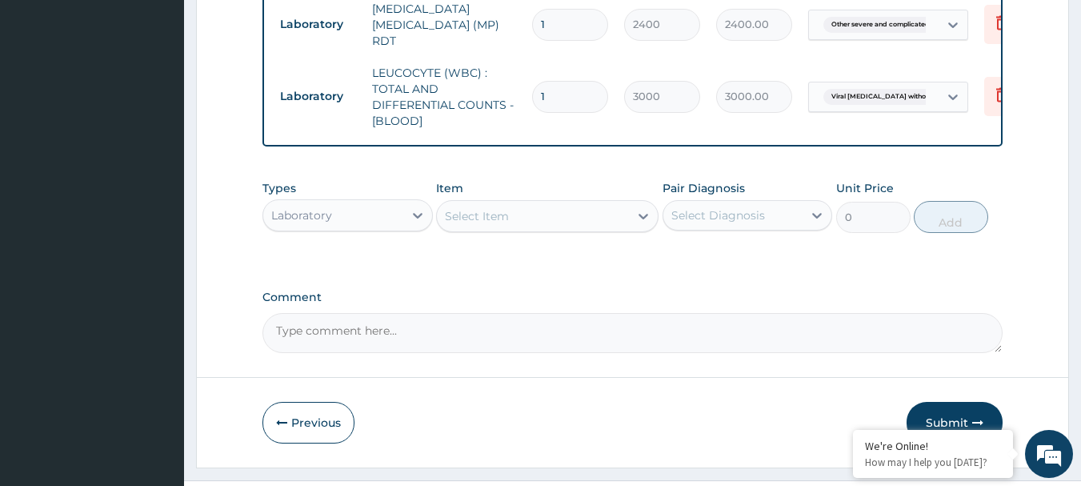
scroll to position [804, 0]
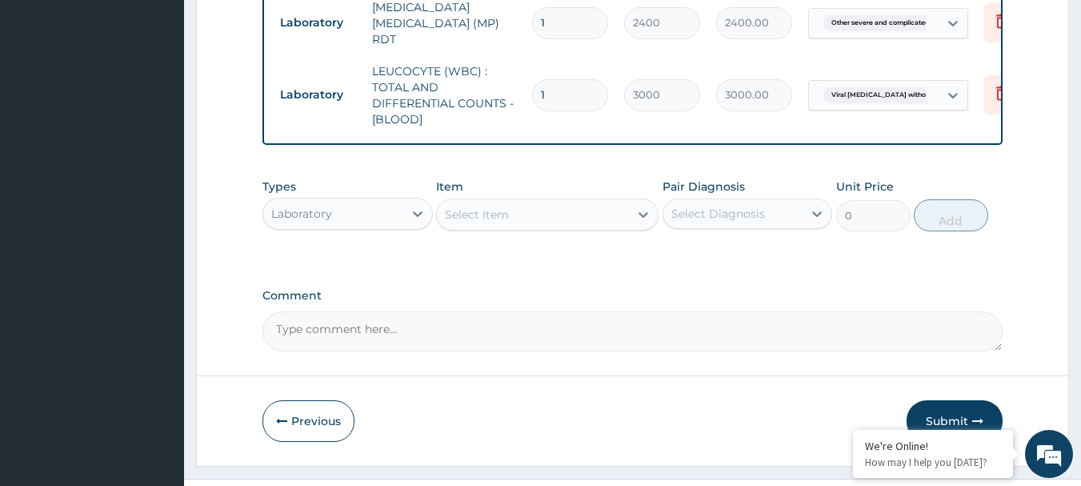
click at [360, 213] on div "Laboratory" at bounding box center [333, 214] width 140 height 26
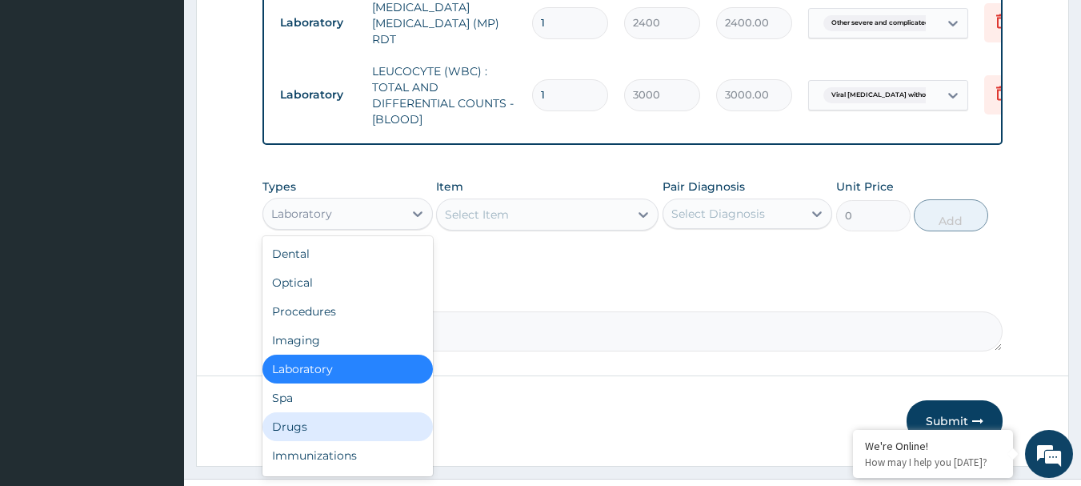
click at [281, 433] on div "Drugs" at bounding box center [348, 426] width 170 height 29
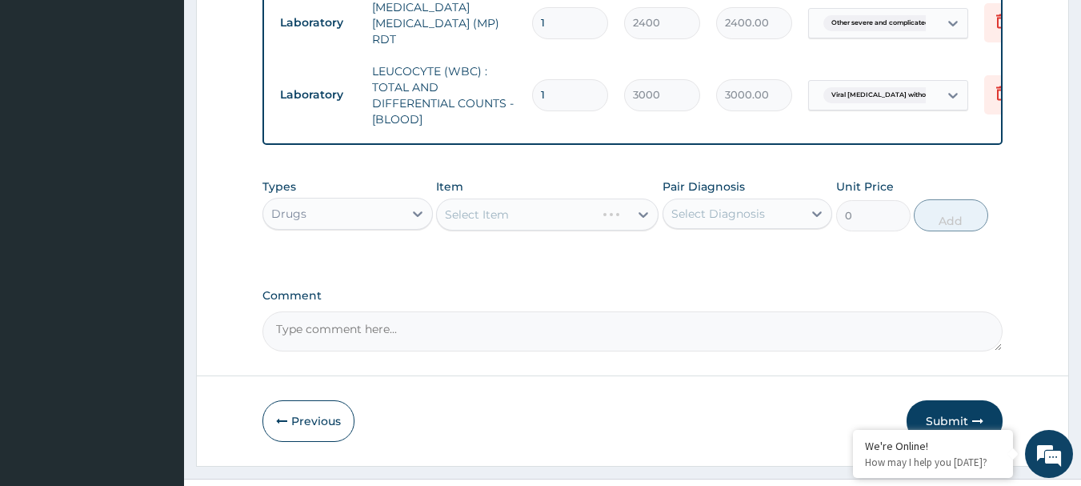
click at [519, 218] on div "Select Item" at bounding box center [547, 215] width 223 height 32
click at [520, 218] on div "Select Item" at bounding box center [547, 215] width 223 height 32
click at [523, 217] on div "Select Item" at bounding box center [533, 215] width 192 height 26
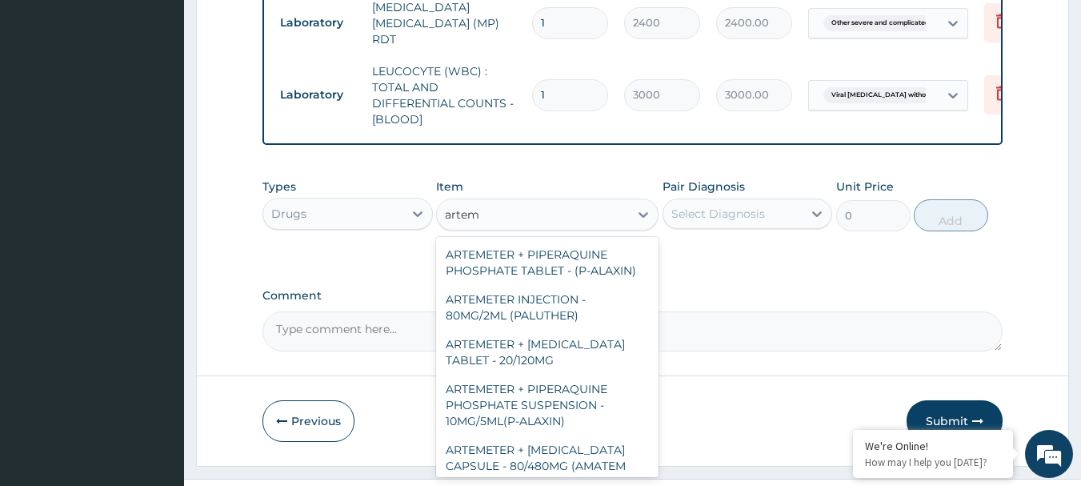
type input "arteme"
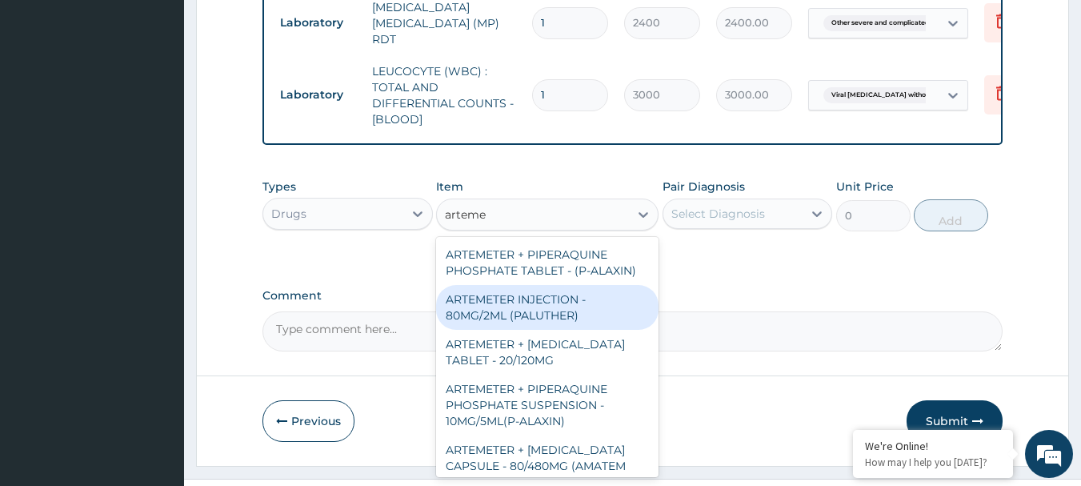
click at [567, 297] on div "ARTEMETER INJECTION - 80MG/2ML (PALUTHER)" at bounding box center [547, 307] width 223 height 45
type input "800"
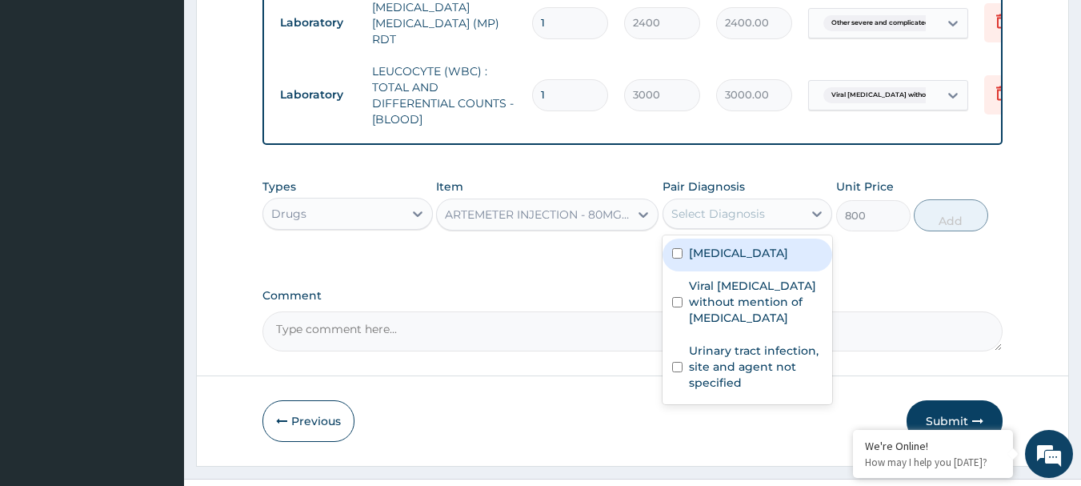
click at [688, 207] on div "Select Diagnosis" at bounding box center [734, 214] width 140 height 26
click at [732, 261] on label "Other severe and complicated Plasmodium falciparum malaria" at bounding box center [738, 253] width 99 height 16
checkbox input "true"
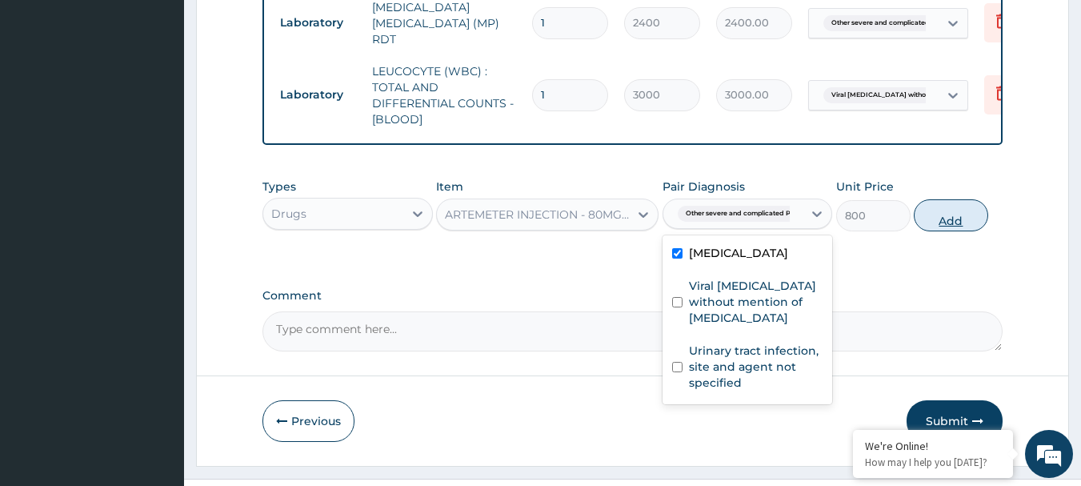
click at [930, 224] on button "Add" at bounding box center [951, 215] width 74 height 32
type input "0"
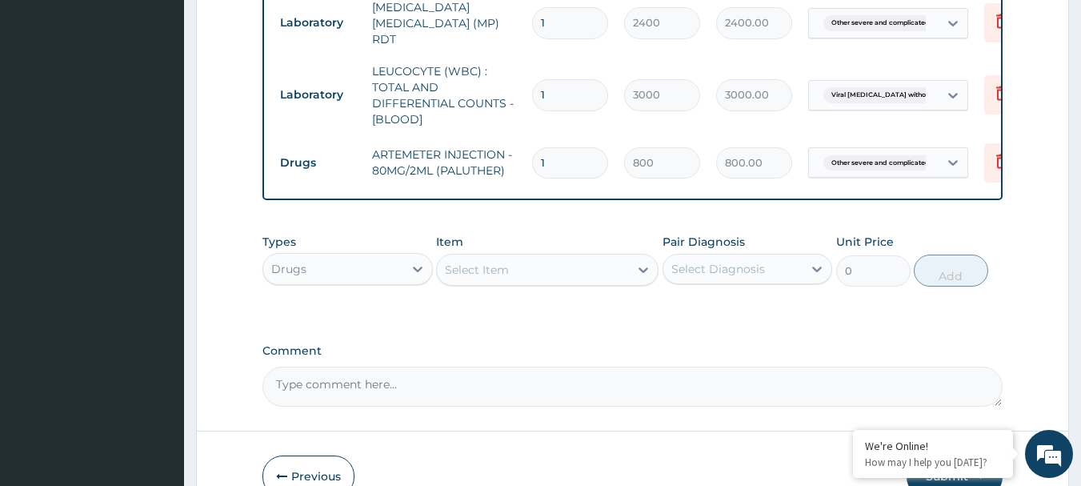
type input "0.00"
type input "6"
type input "4800.00"
type input "6"
click at [499, 273] on div "Select Item" at bounding box center [477, 270] width 64 height 16
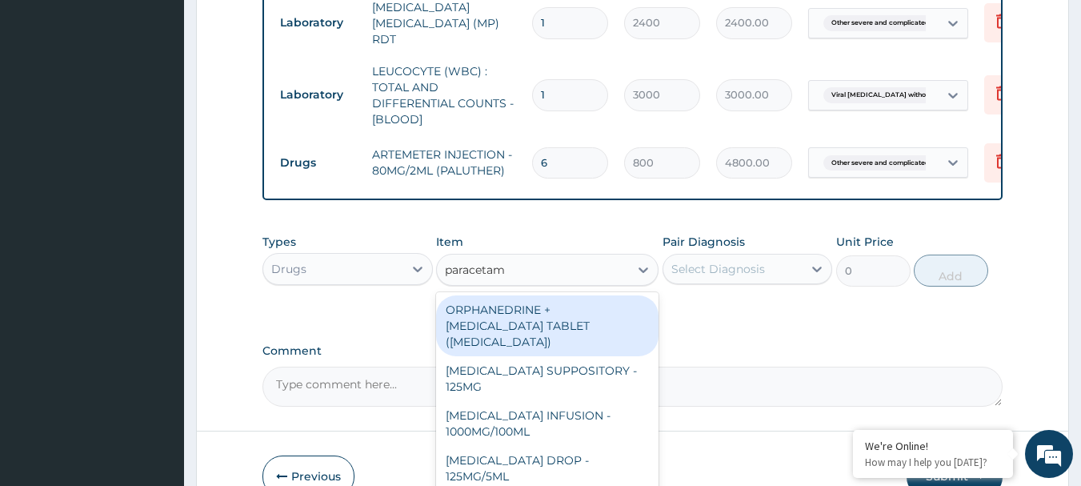
type input "paracetamo"
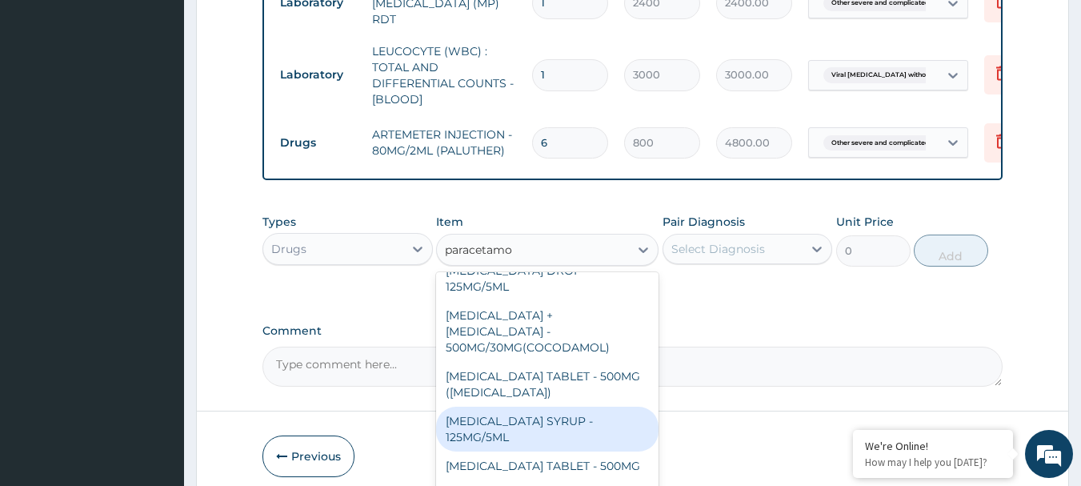
scroll to position [884, 0]
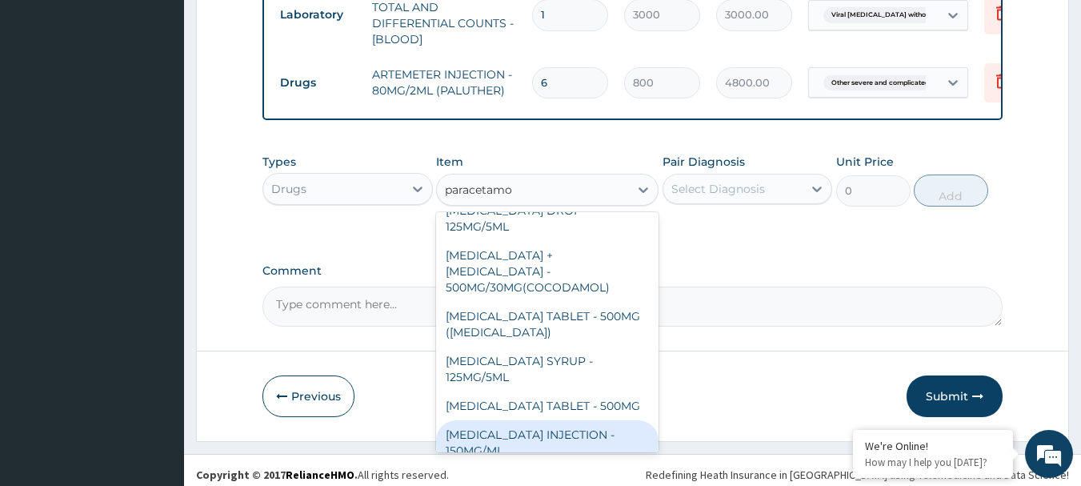
click at [541, 420] on div "PARACETAMOL INJECTION - 150MG/ML" at bounding box center [547, 442] width 223 height 45
type input "640"
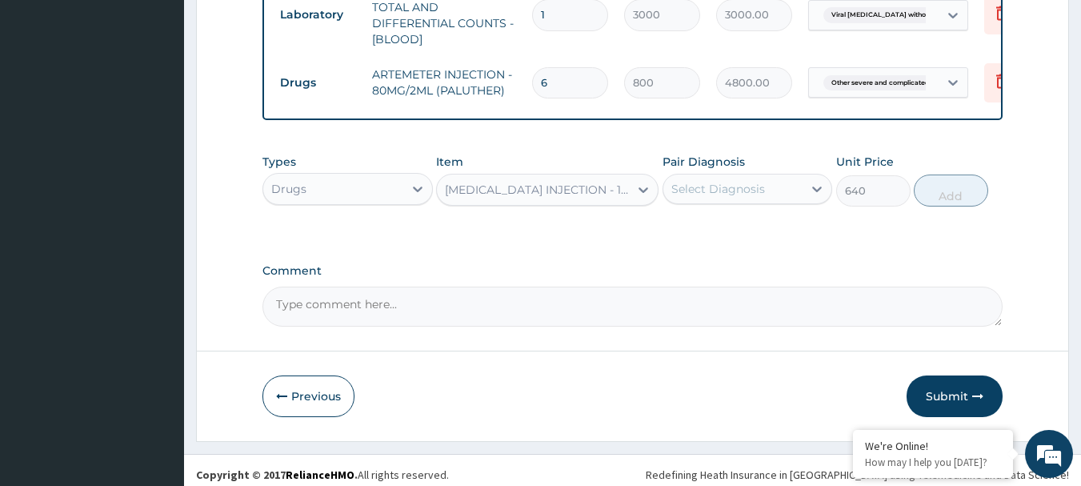
click at [599, 195] on div "PARACETAMOL INJECTION - 150MG/ML" at bounding box center [538, 190] width 186 height 16
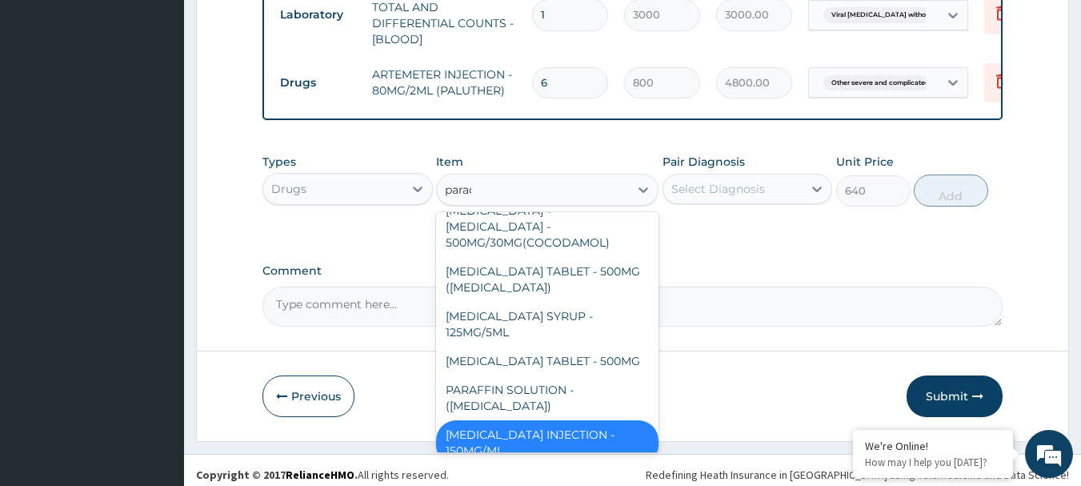
scroll to position [170, 0]
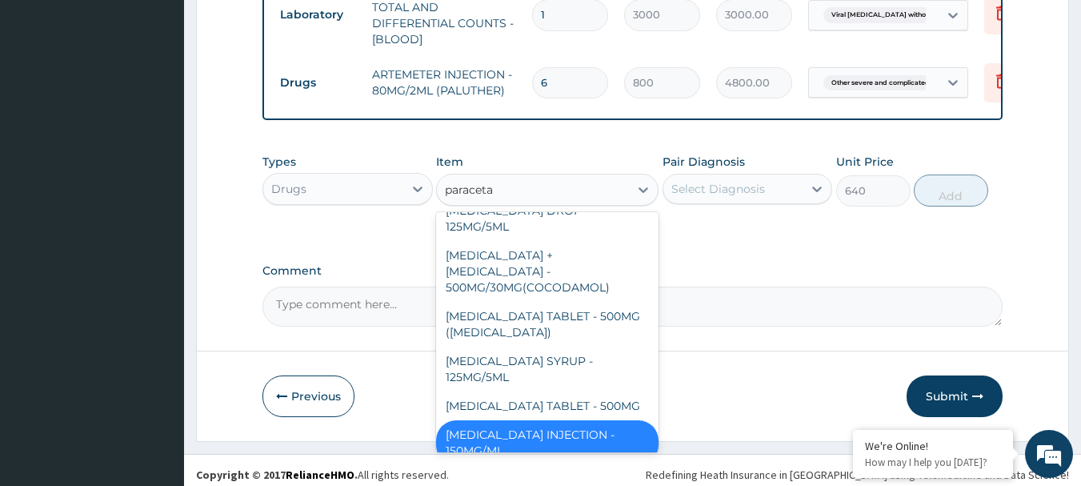
type input "paracetam"
click at [576, 391] on div "PARACETAMOL TABLET - 500MG" at bounding box center [547, 405] width 223 height 29
type input "38.400000000000006"
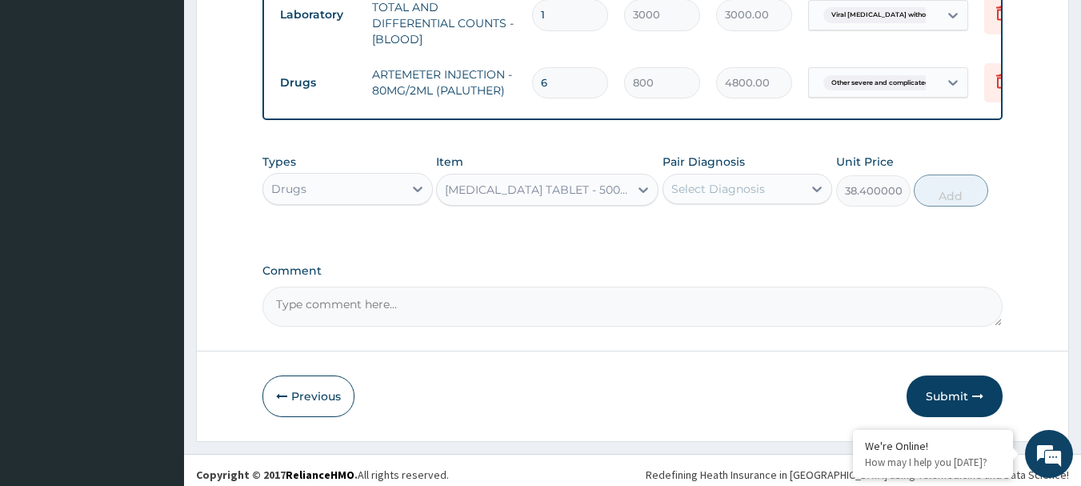
click at [743, 195] on div "Select Diagnosis" at bounding box center [719, 189] width 94 height 16
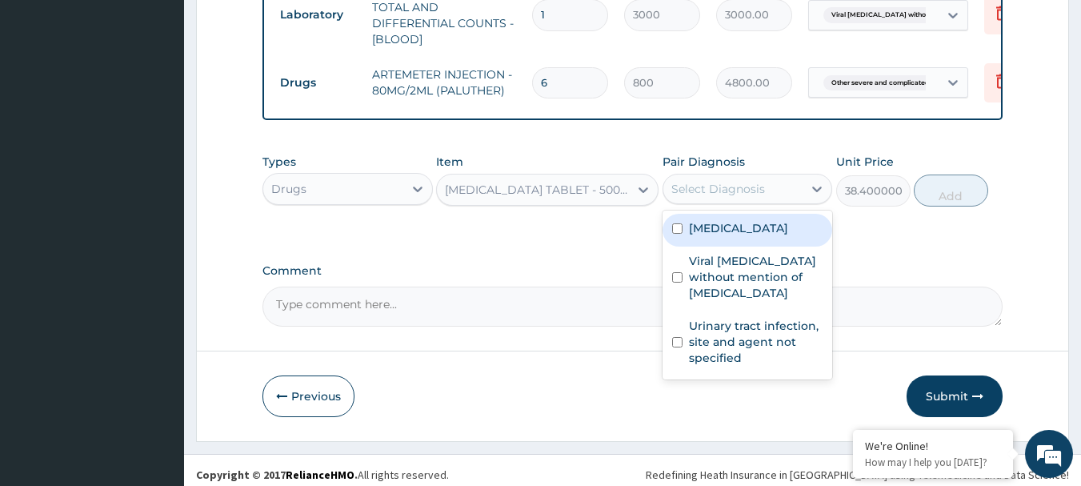
click at [736, 236] on label "Other severe and complicated Plasmodium falciparum malaria" at bounding box center [738, 228] width 99 height 16
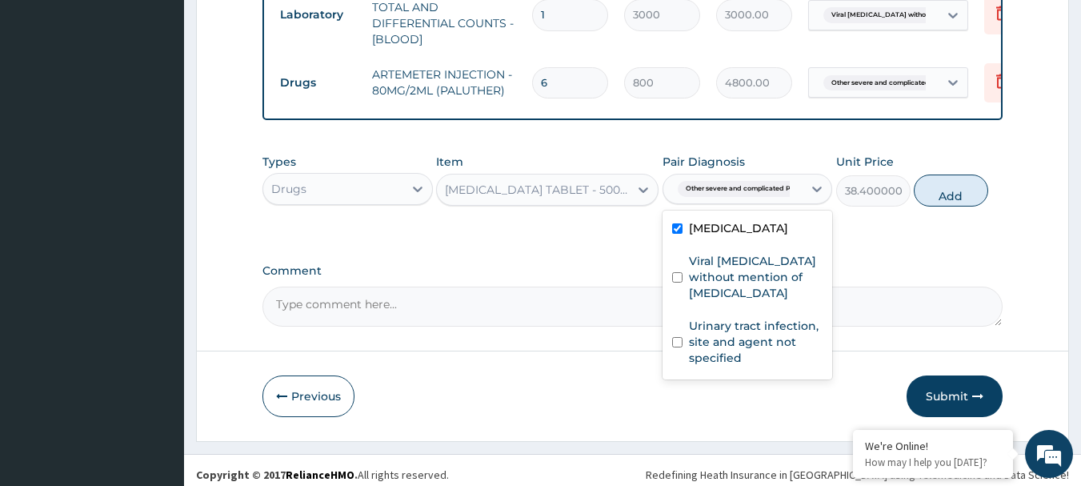
checkbox input "true"
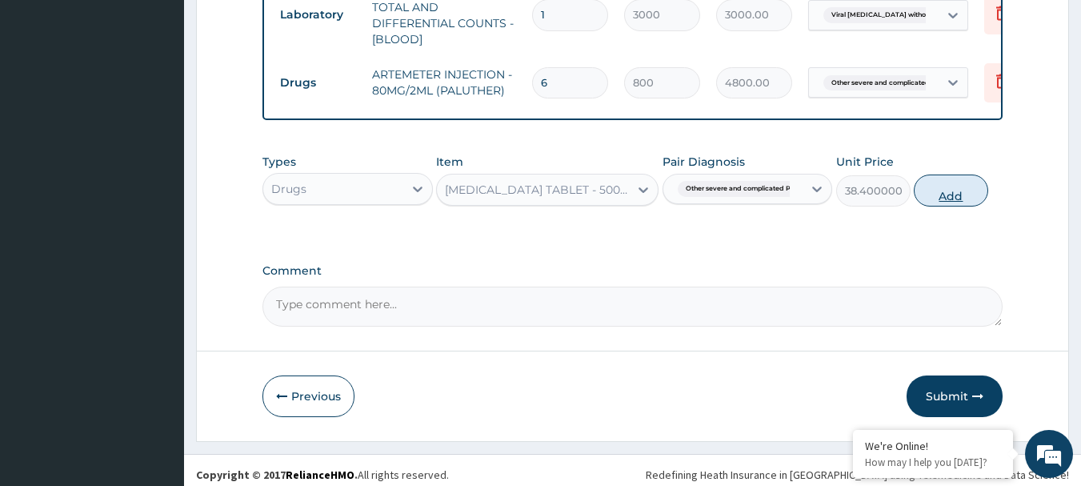
click at [977, 200] on button "Add" at bounding box center [951, 190] width 74 height 32
type input "0"
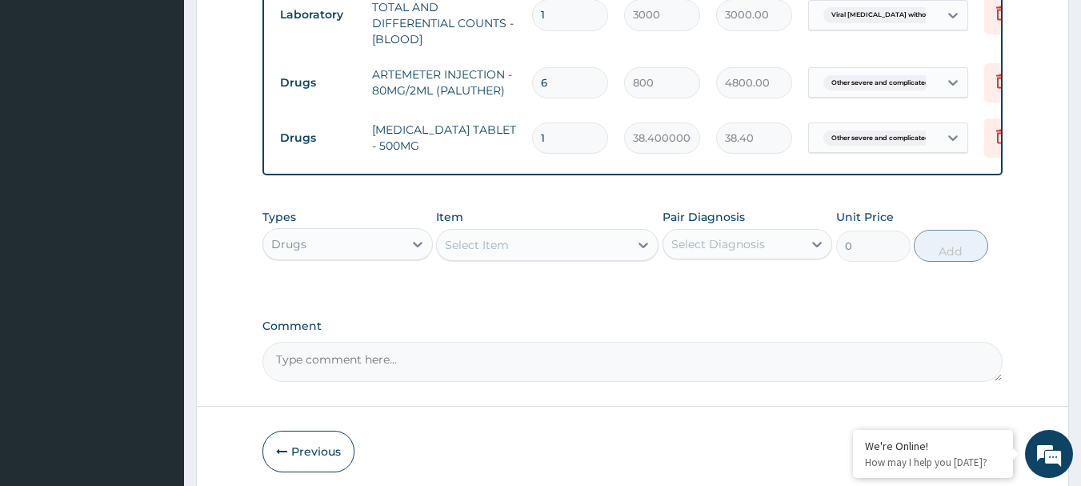
type input "18"
type input "691.20"
type input "18"
click at [499, 253] on div "Select Item" at bounding box center [477, 245] width 64 height 16
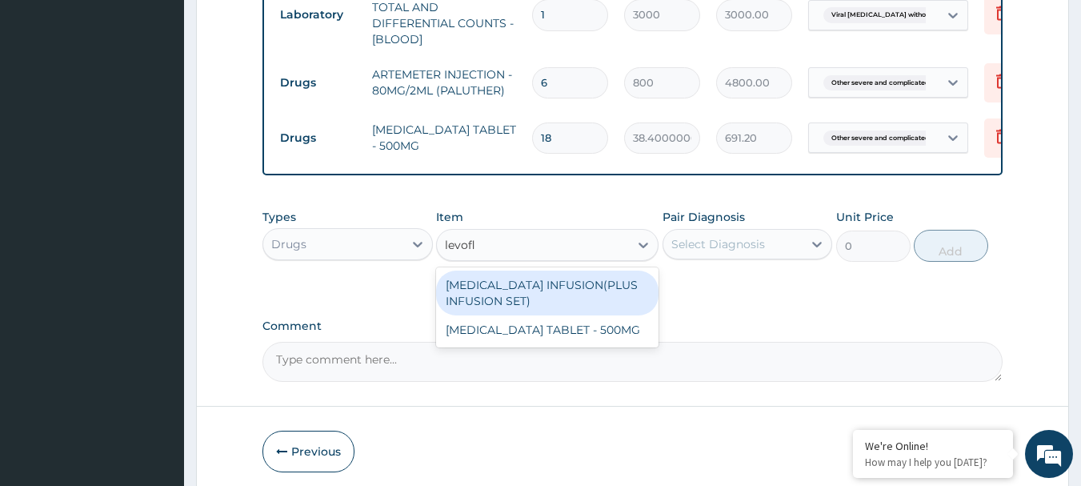
type input "levoflo"
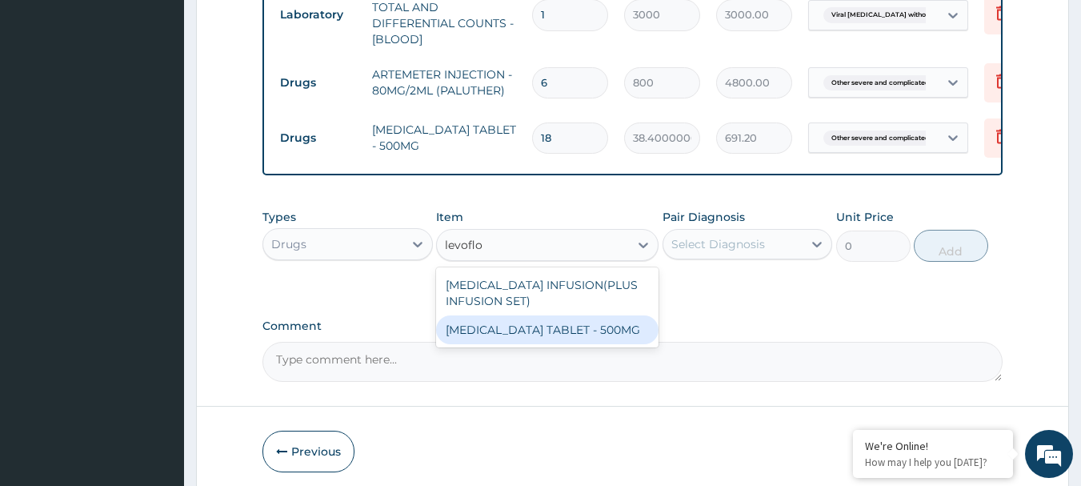
click at [555, 330] on div "LEVOFLOXACIN TABLET - 500MG" at bounding box center [547, 329] width 223 height 29
type input "224"
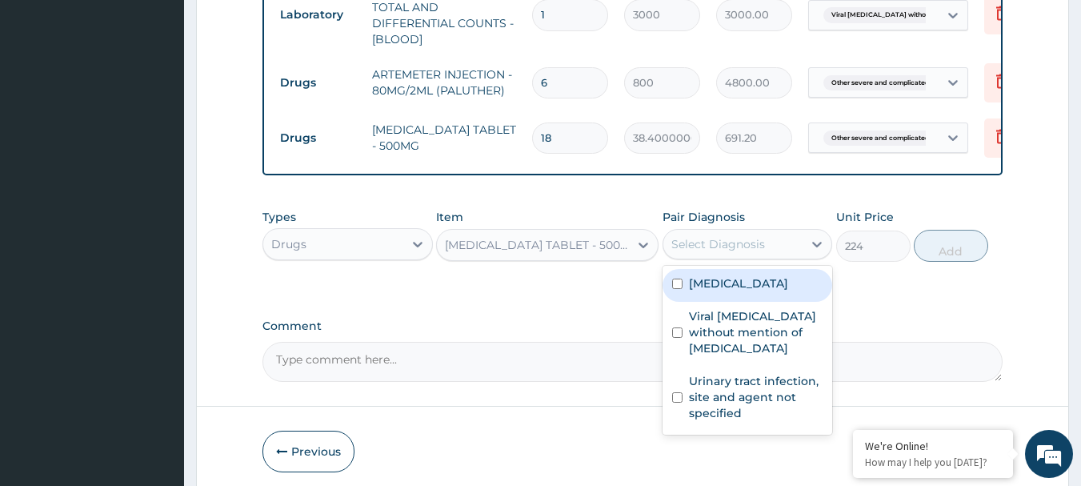
click at [708, 257] on div "Select Diagnosis" at bounding box center [734, 244] width 140 height 26
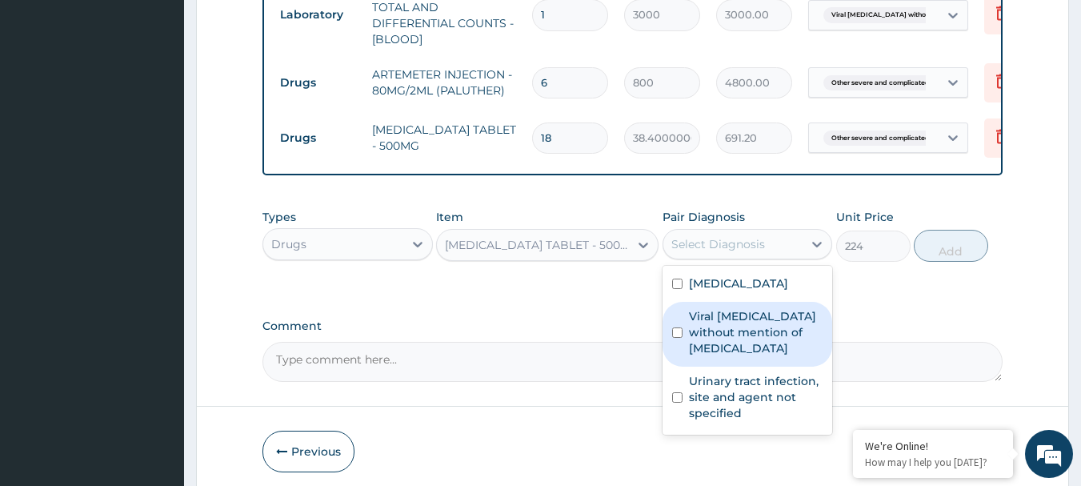
click at [732, 356] on label "Viral sepsis without mention of septic shock" at bounding box center [756, 332] width 134 height 48
checkbox input "true"
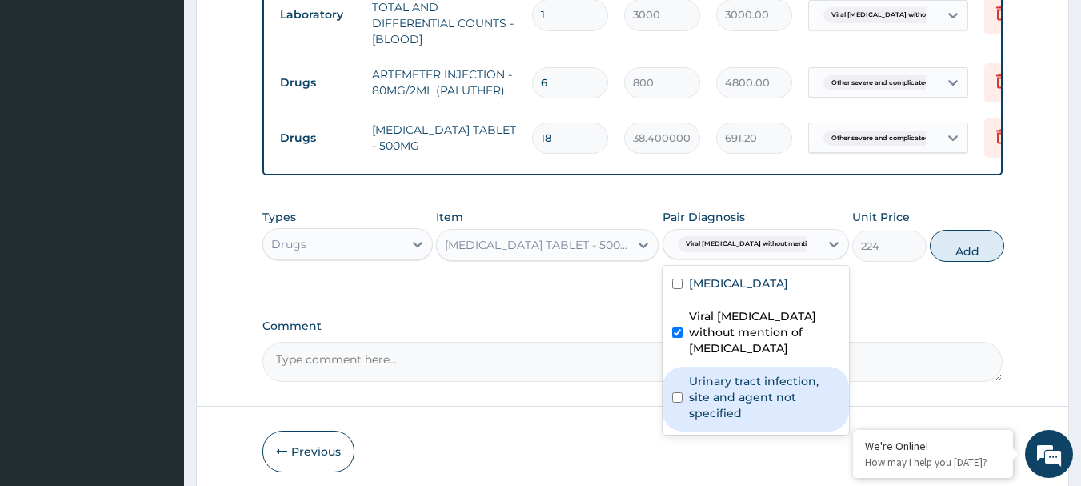
click at [752, 421] on label "Urinary tract infection, site and agent not specified" at bounding box center [764, 397] width 150 height 48
checkbox input "true"
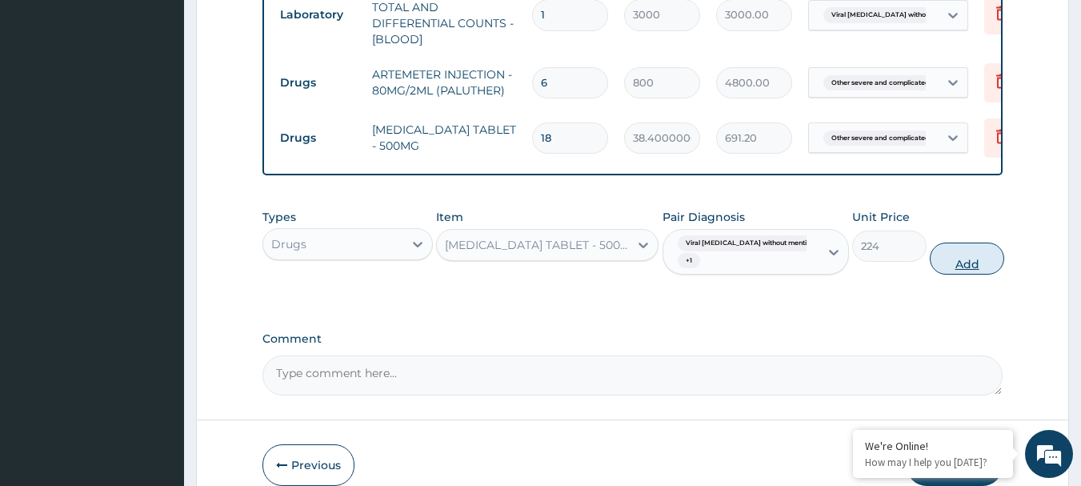
click at [961, 255] on button "Add" at bounding box center [967, 259] width 74 height 32
type input "0"
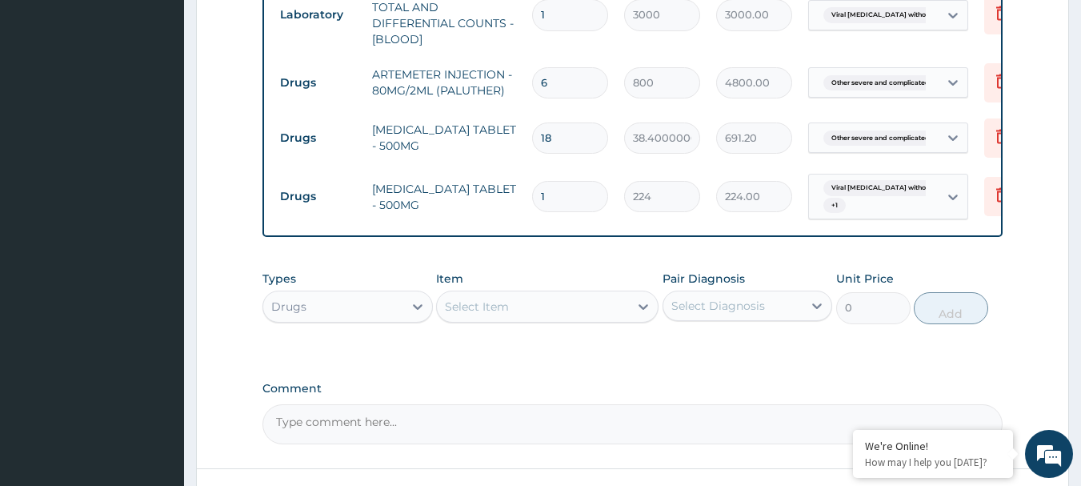
type input "10"
type input "2240.00"
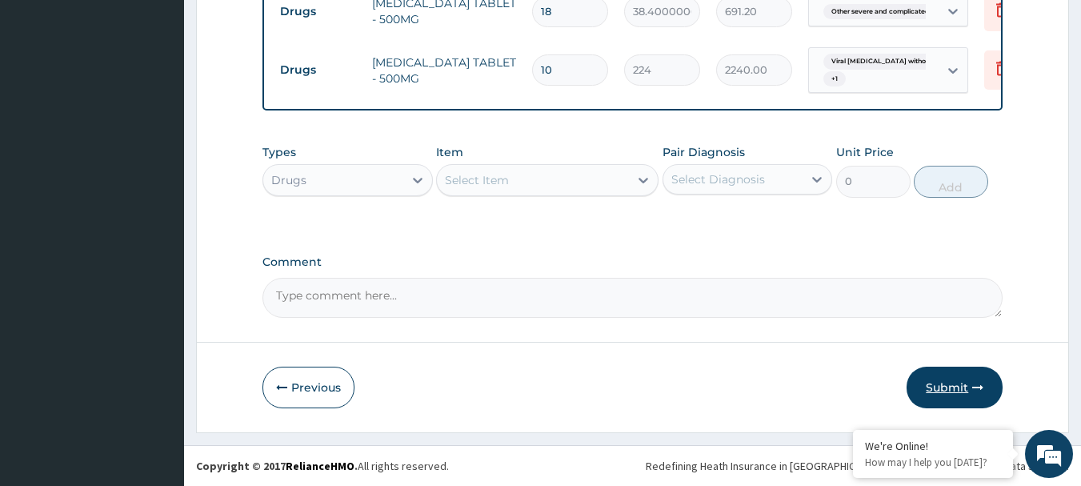
type input "10"
click at [961, 382] on button "Submit" at bounding box center [955, 388] width 96 height 42
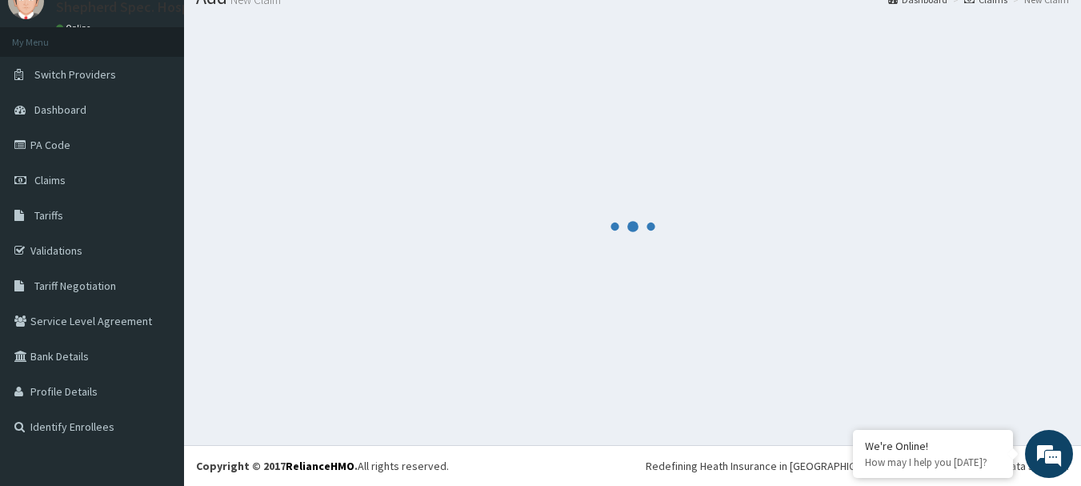
scroll to position [65, 0]
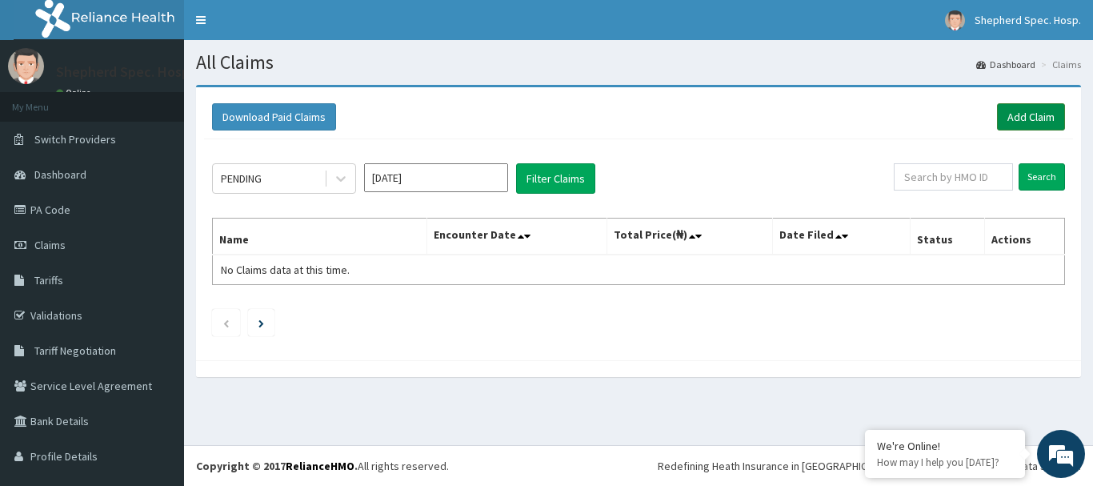
click at [1033, 114] on link "Add Claim" at bounding box center [1031, 116] width 68 height 27
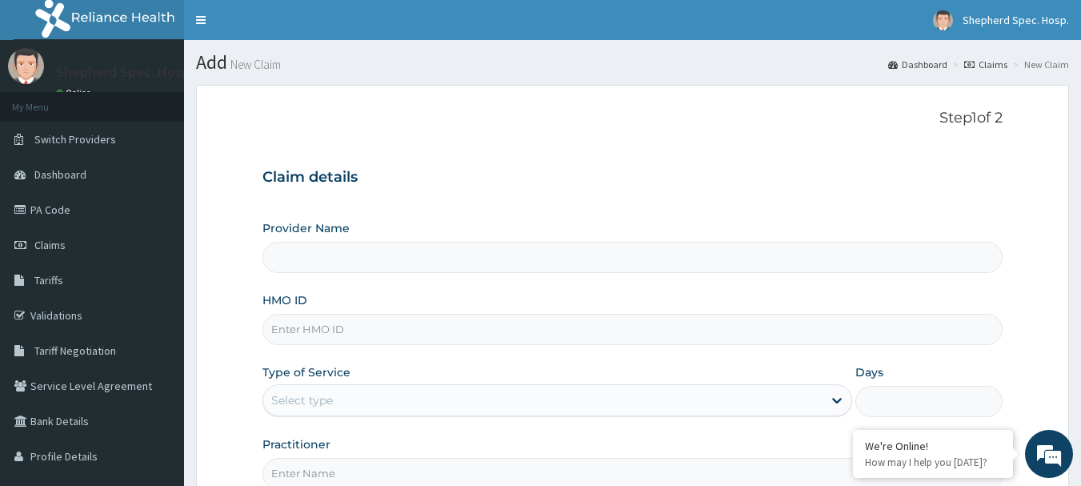
type input "Shepherd Specialist Hospital(festac)"
click at [512, 160] on div "Claim details Provider Name Shepherd Specialist Hospital(festac) HMO ID Type of…" at bounding box center [633, 321] width 741 height 336
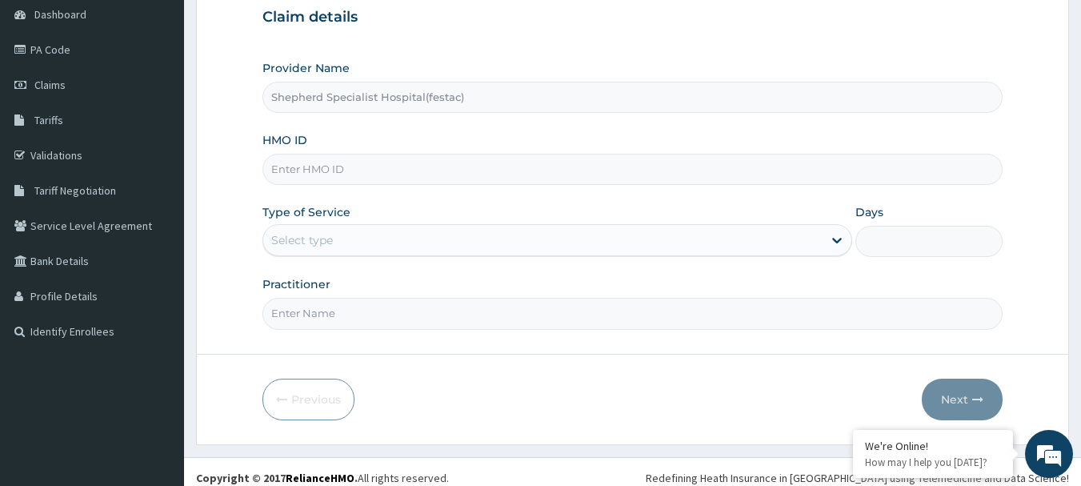
click at [493, 160] on input "HMO ID" at bounding box center [633, 169] width 741 height 31
paste input "HST/10222/A"
type input "HST/10222/A"
click at [452, 235] on div "Select type" at bounding box center [543, 240] width 560 height 26
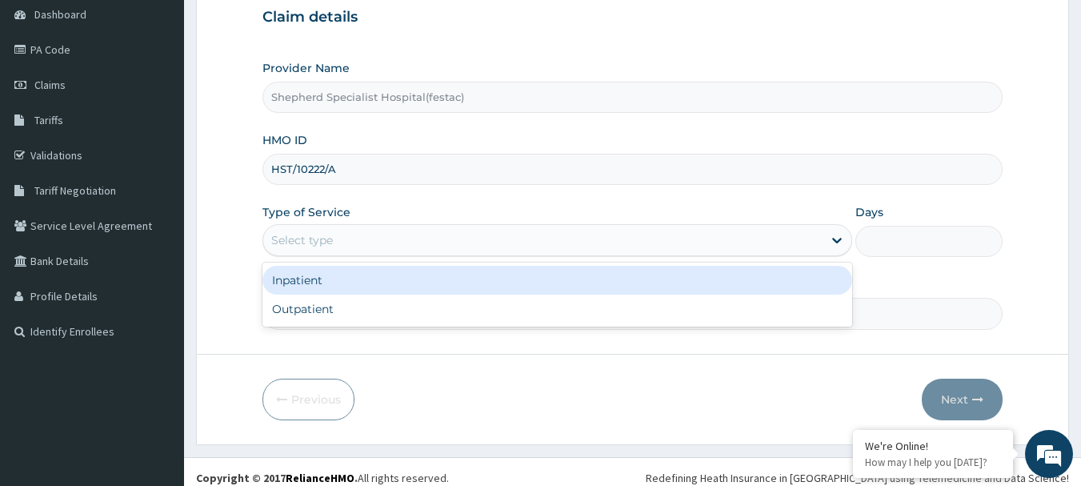
click at [425, 296] on div "Outpatient" at bounding box center [558, 309] width 590 height 29
type input "1"
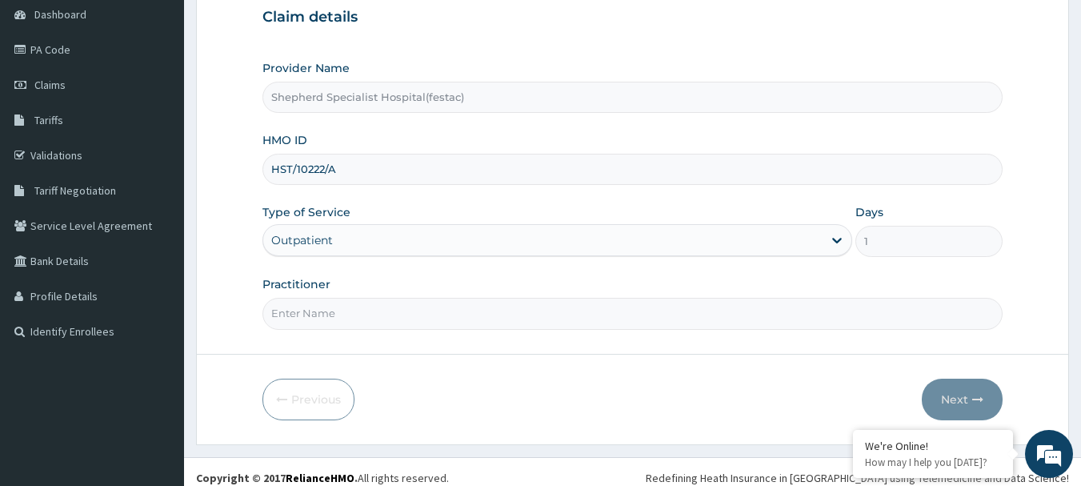
click at [420, 306] on input "Practitioner" at bounding box center [633, 313] width 741 height 31
type input "d"
type input "DR [PERSON_NAME]"
click at [953, 397] on button "Next" at bounding box center [962, 400] width 81 height 42
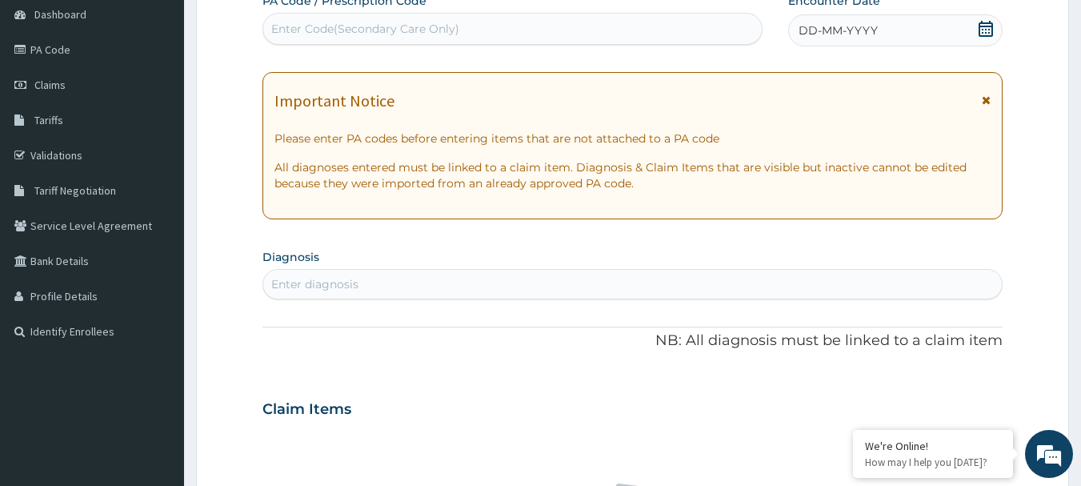
click at [980, 38] on span at bounding box center [986, 31] width 16 height 20
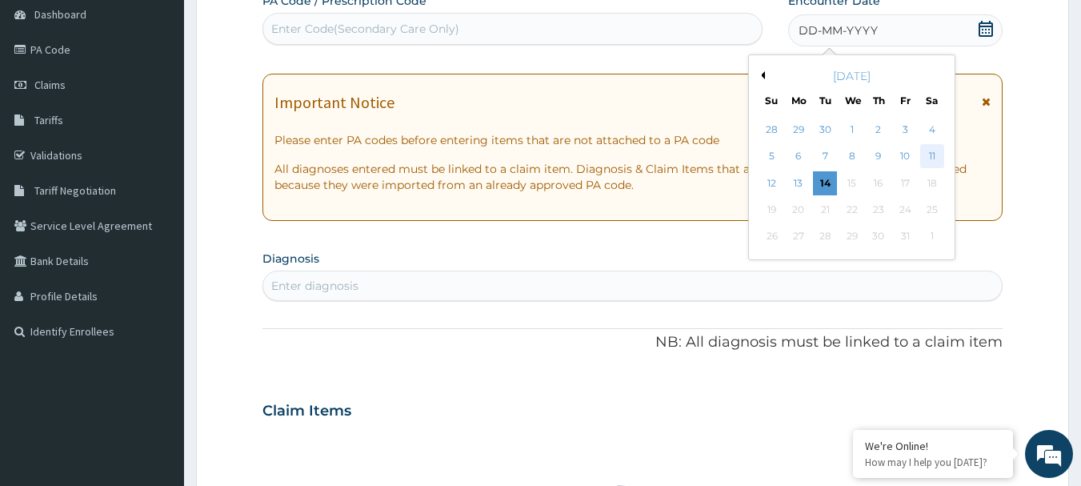
click at [931, 147] on div "11" at bounding box center [933, 157] width 24 height 24
